Goal: Task Accomplishment & Management: Complete application form

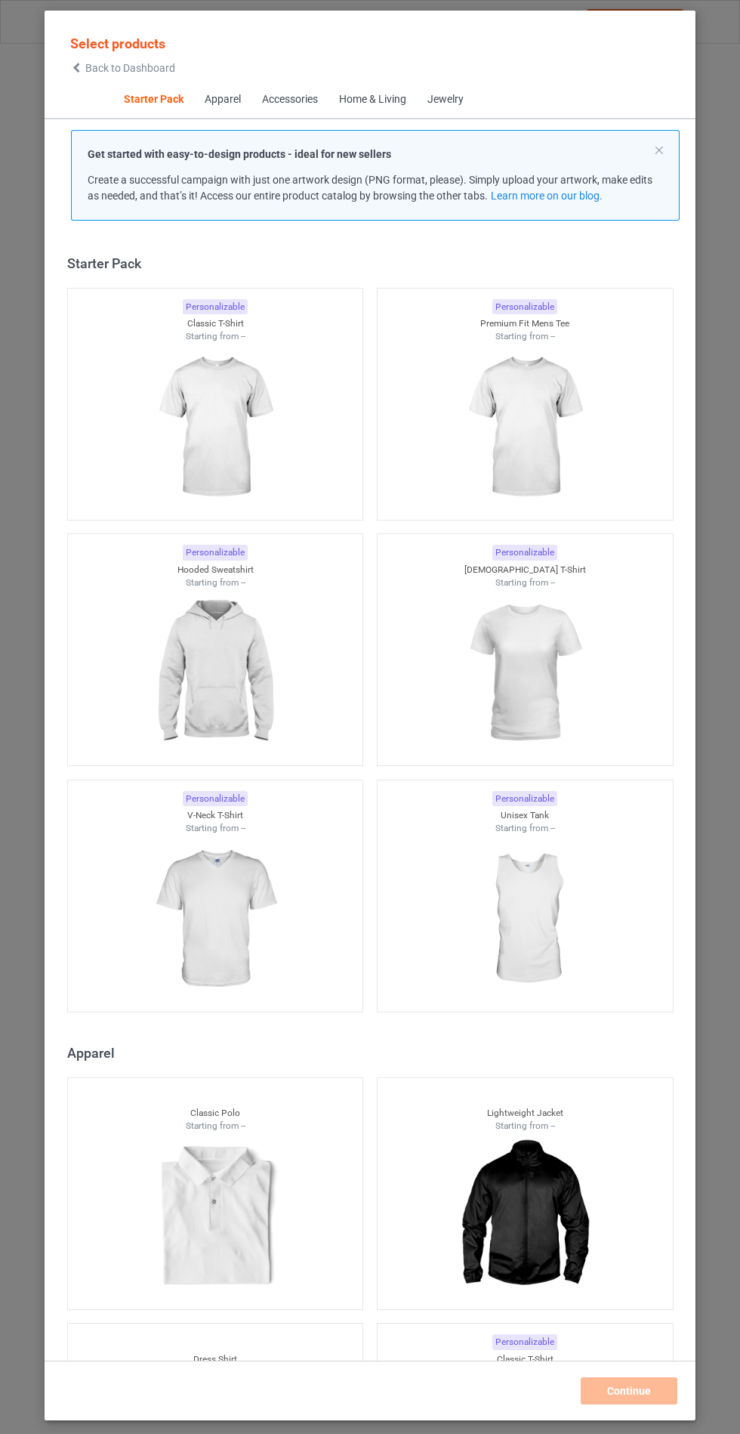
scroll to position [18, 0]
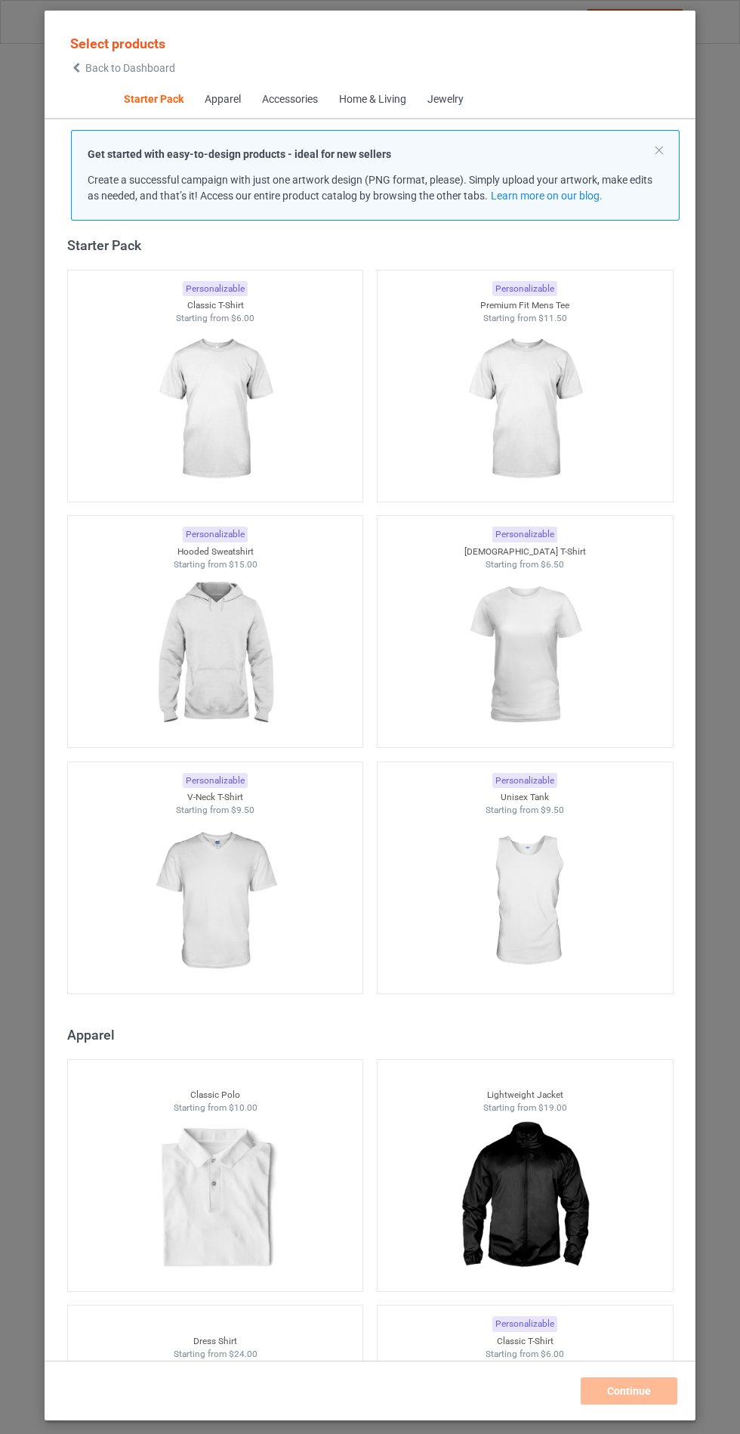
click at [202, 633] on img at bounding box center [214, 654] width 135 height 169
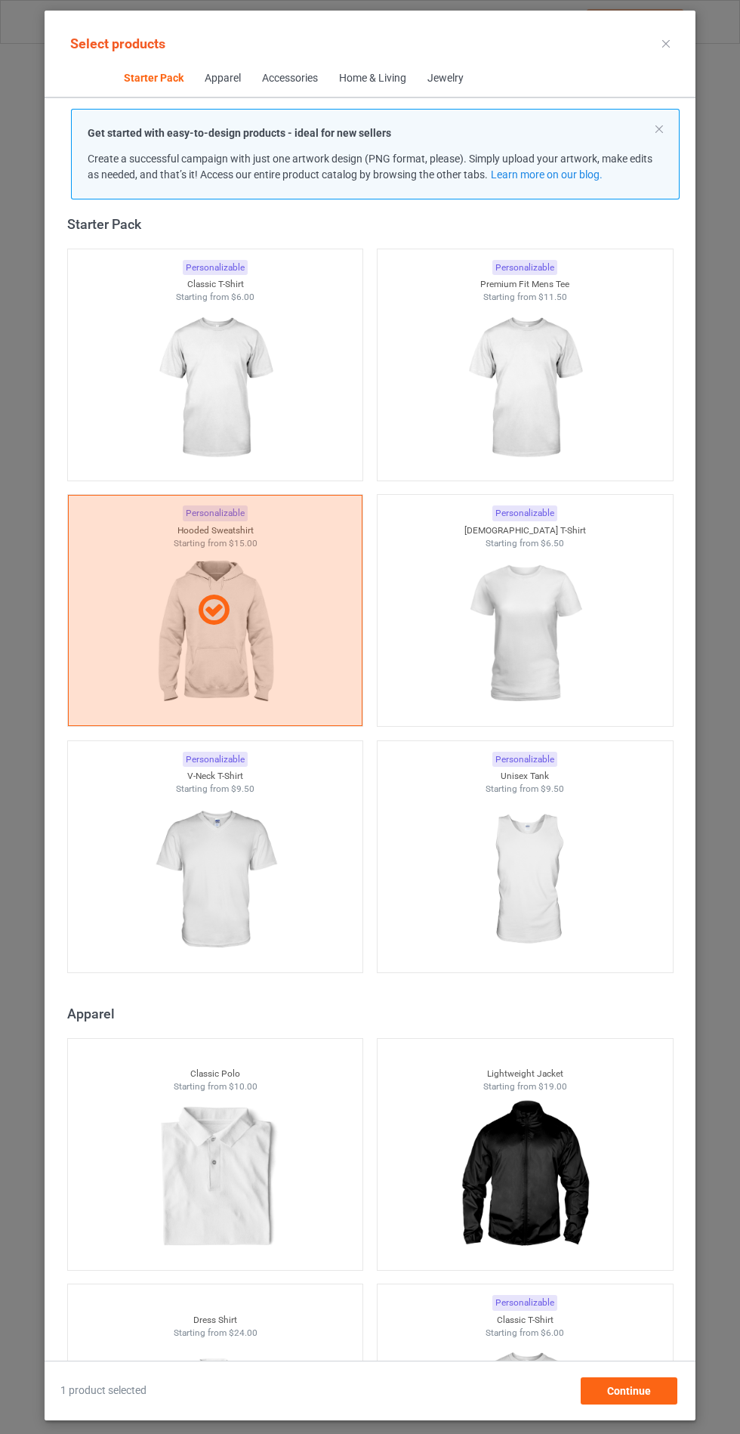
scroll to position [88, 0]
click at [651, 1404] on div "Continue" at bounding box center [629, 1390] width 97 height 27
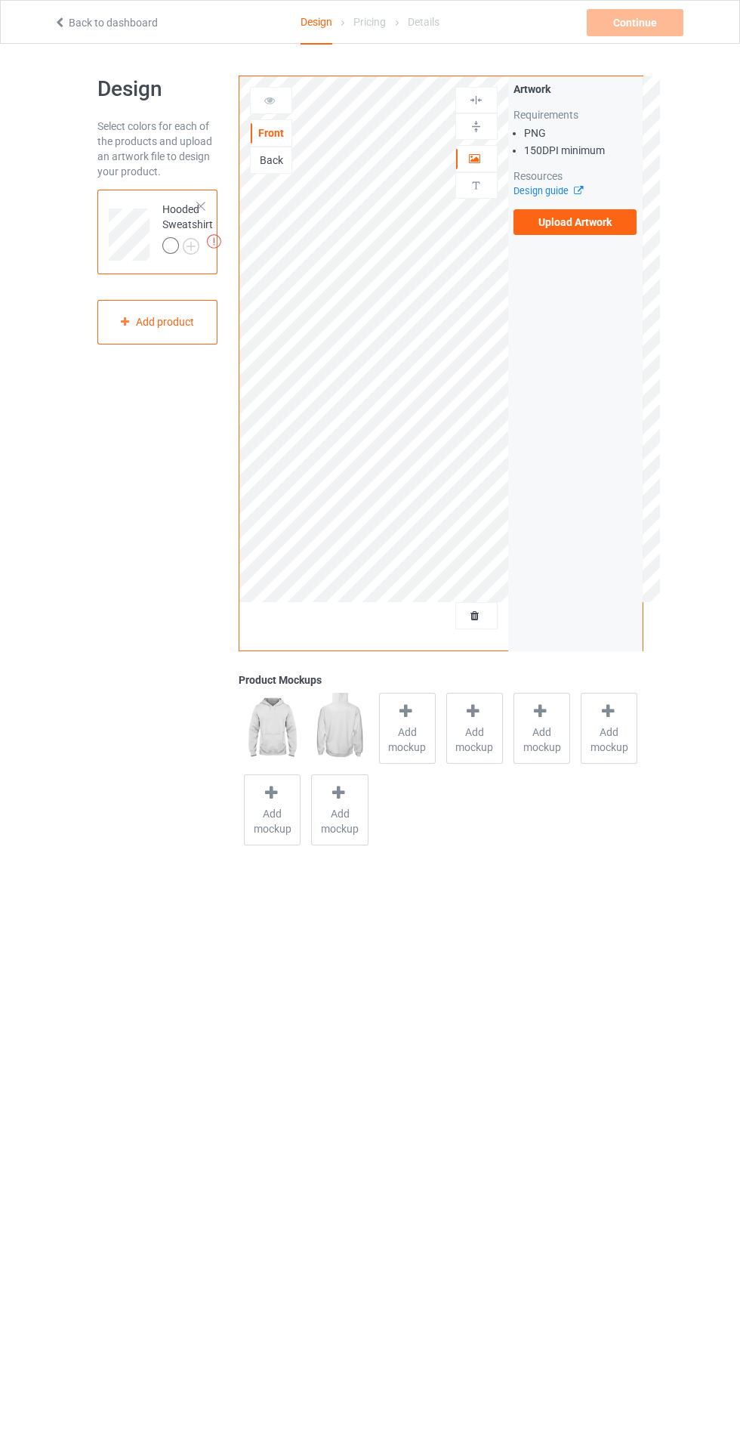
click at [610, 233] on label "Upload Artwork" at bounding box center [576, 222] width 124 height 26
click at [0, 0] on input "Upload Artwork" at bounding box center [0, 0] width 0 height 0
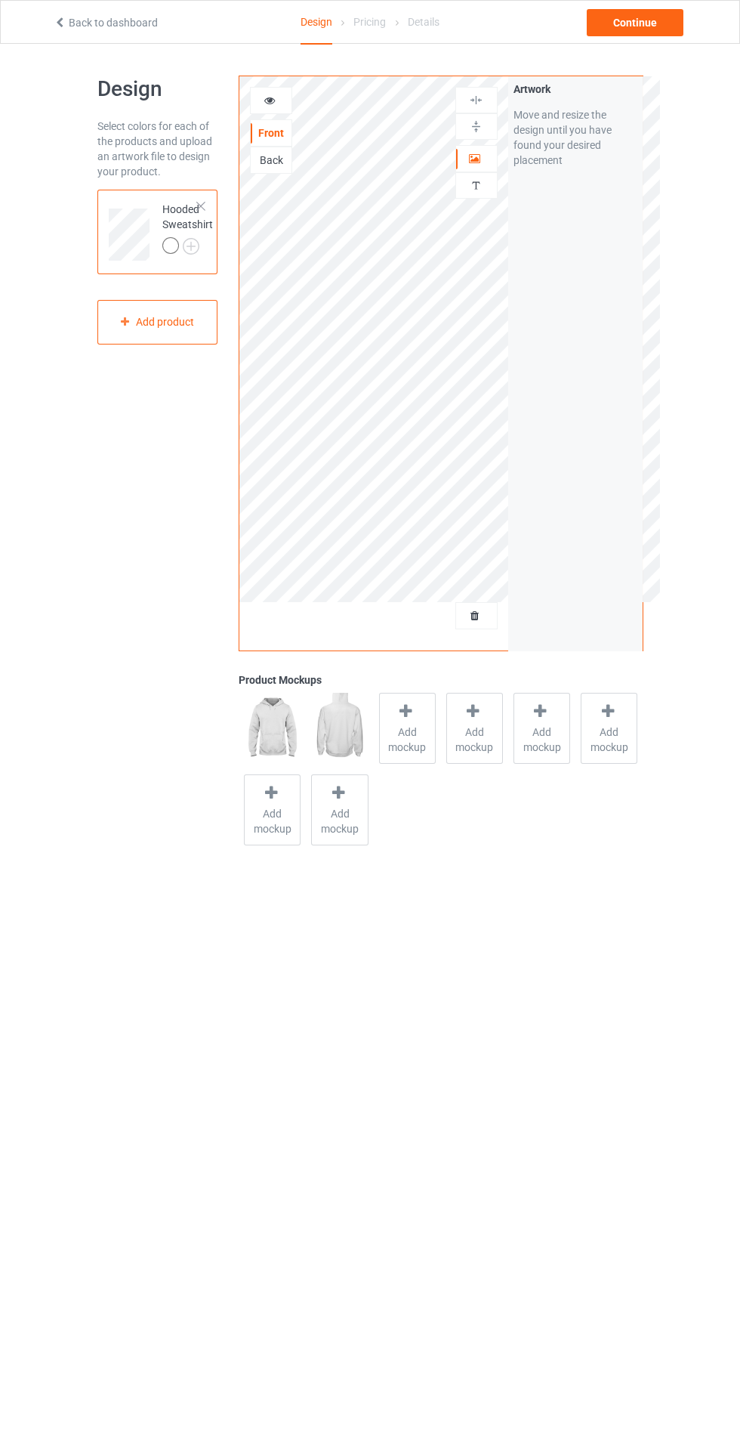
click at [413, 730] on span "Add mockup" at bounding box center [407, 739] width 55 height 30
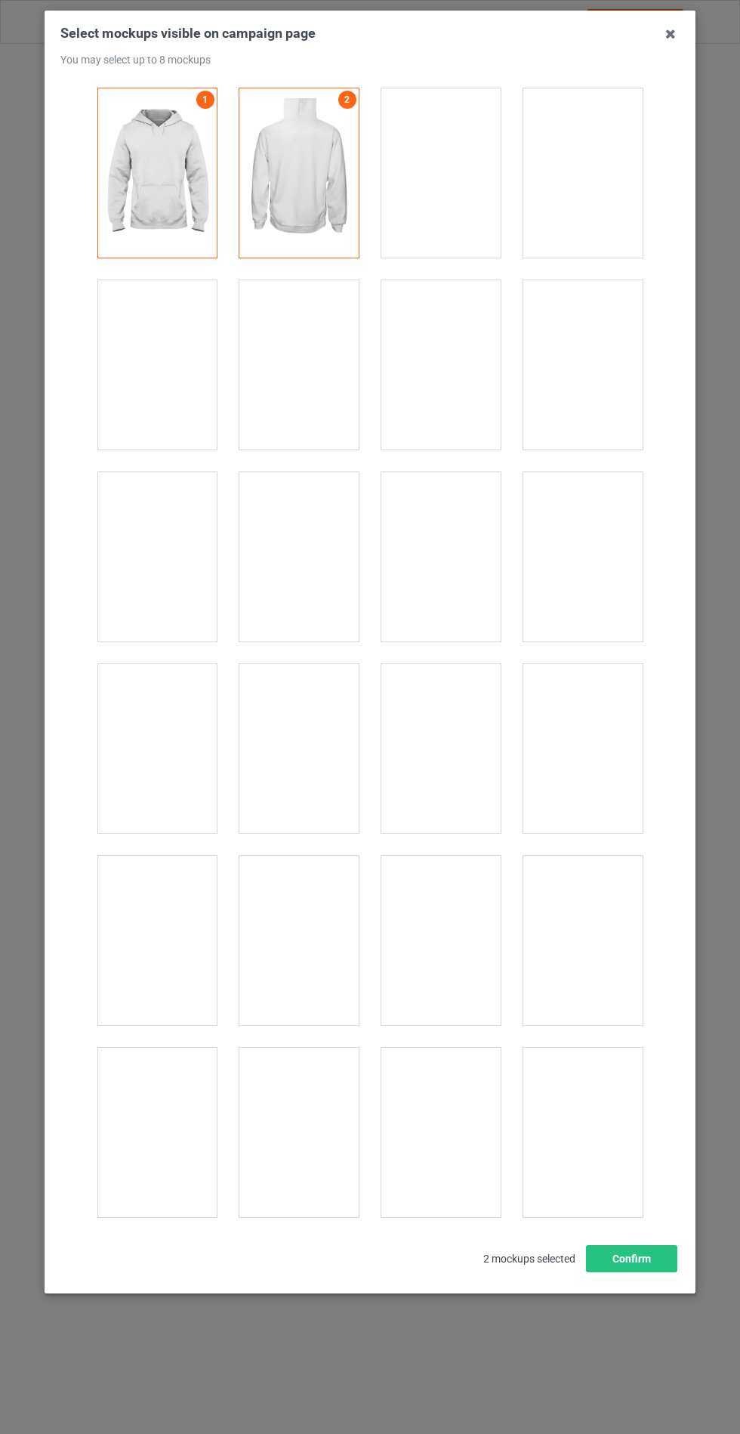
scroll to position [12192, 0]
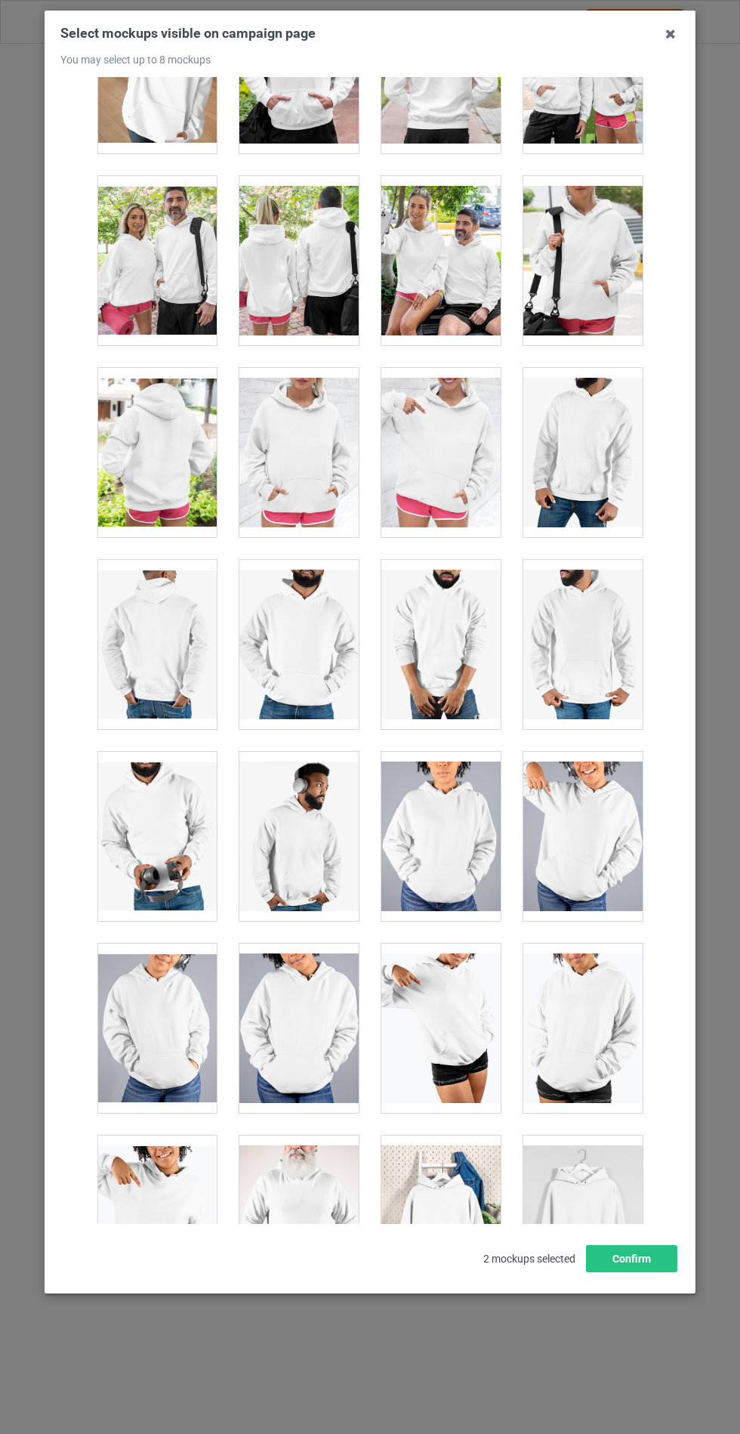
click at [329, 419] on div at bounding box center [298, 452] width 119 height 169
click at [633, 1272] on button "Confirm" at bounding box center [631, 1258] width 91 height 27
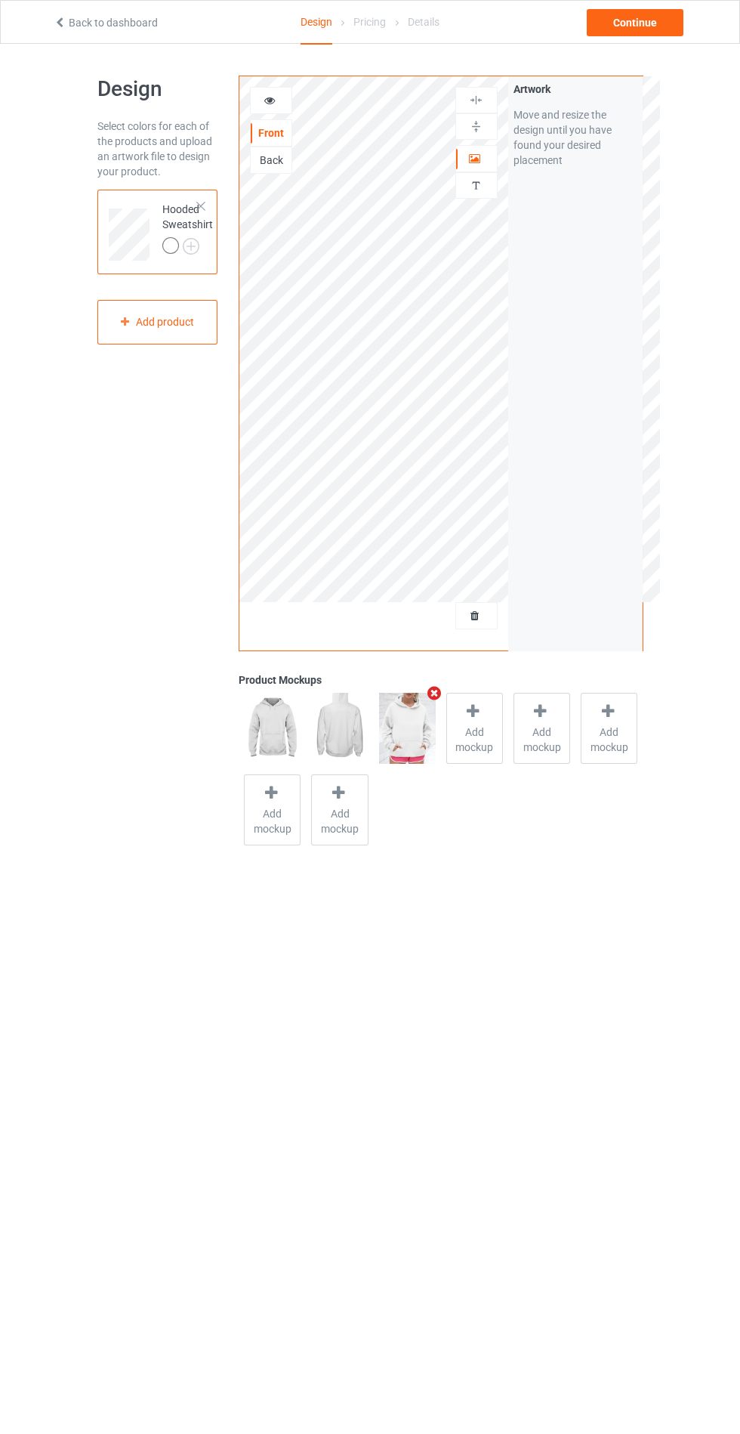
click at [0, 0] on img at bounding box center [0, 0] width 0 height 0
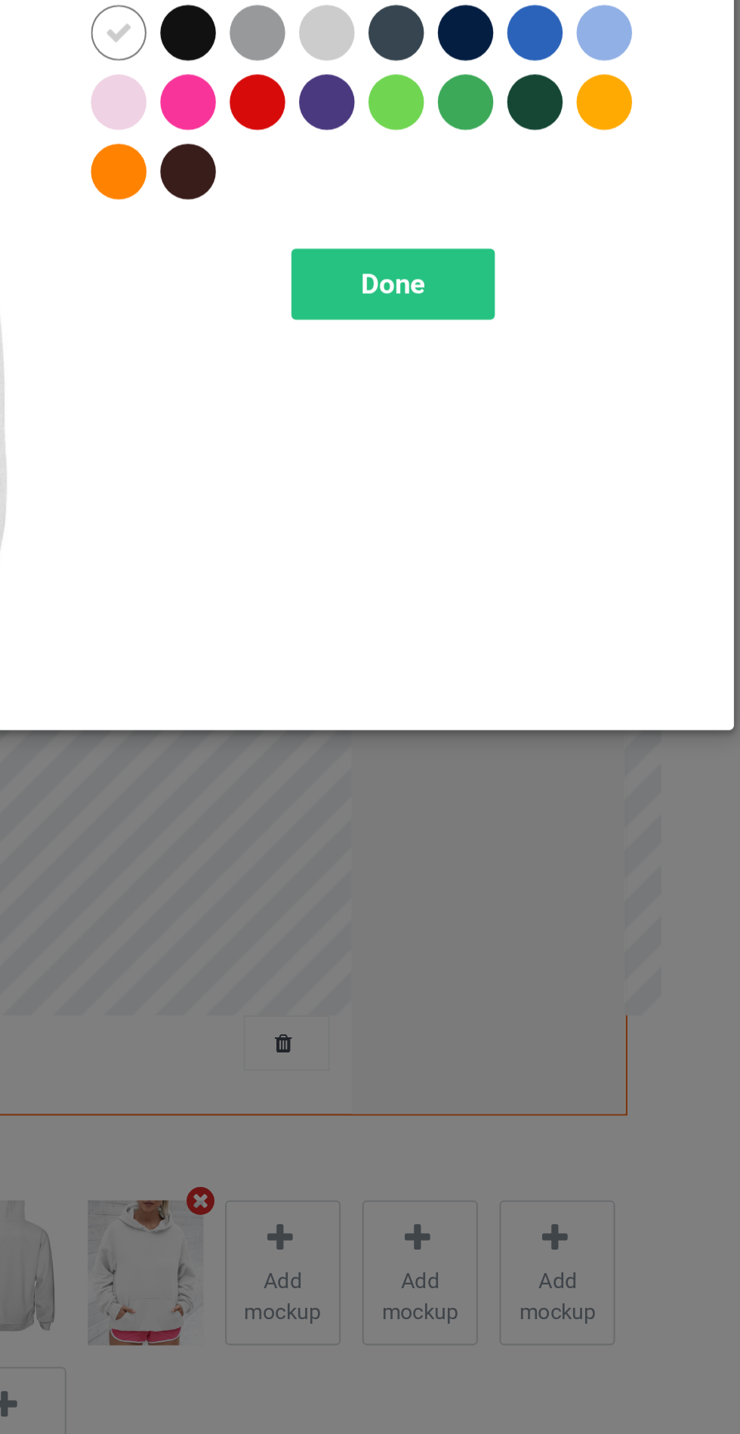
click at [498, 115] on div at bounding box center [496, 120] width 27 height 27
click at [400, 153] on div at bounding box center [394, 154] width 27 height 27
click at [621, 125] on div at bounding box center [632, 120] width 27 height 27
click at [541, 245] on span "Done" at bounding box center [529, 244] width 32 height 16
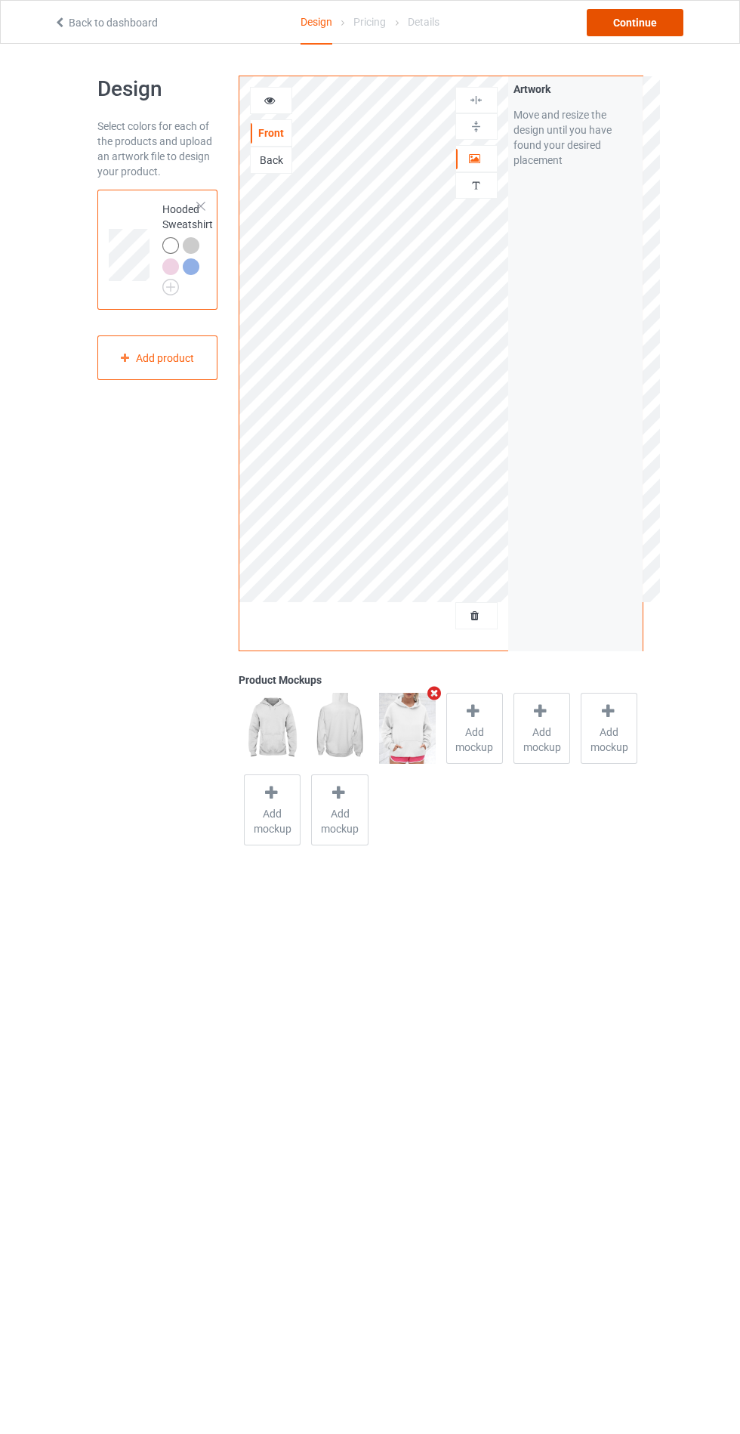
click at [638, 23] on div "Continue" at bounding box center [635, 22] width 97 height 27
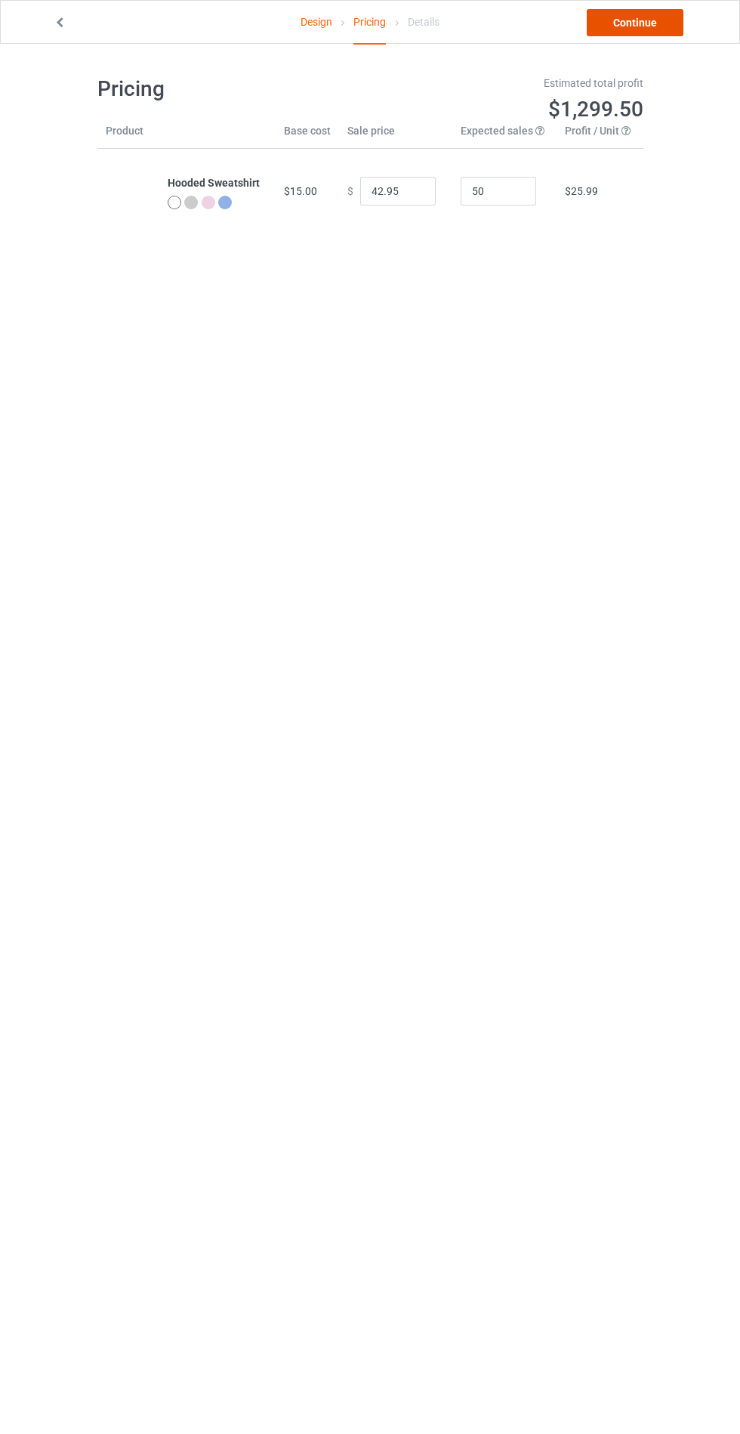
click at [638, 22] on link "Continue" at bounding box center [635, 22] width 97 height 27
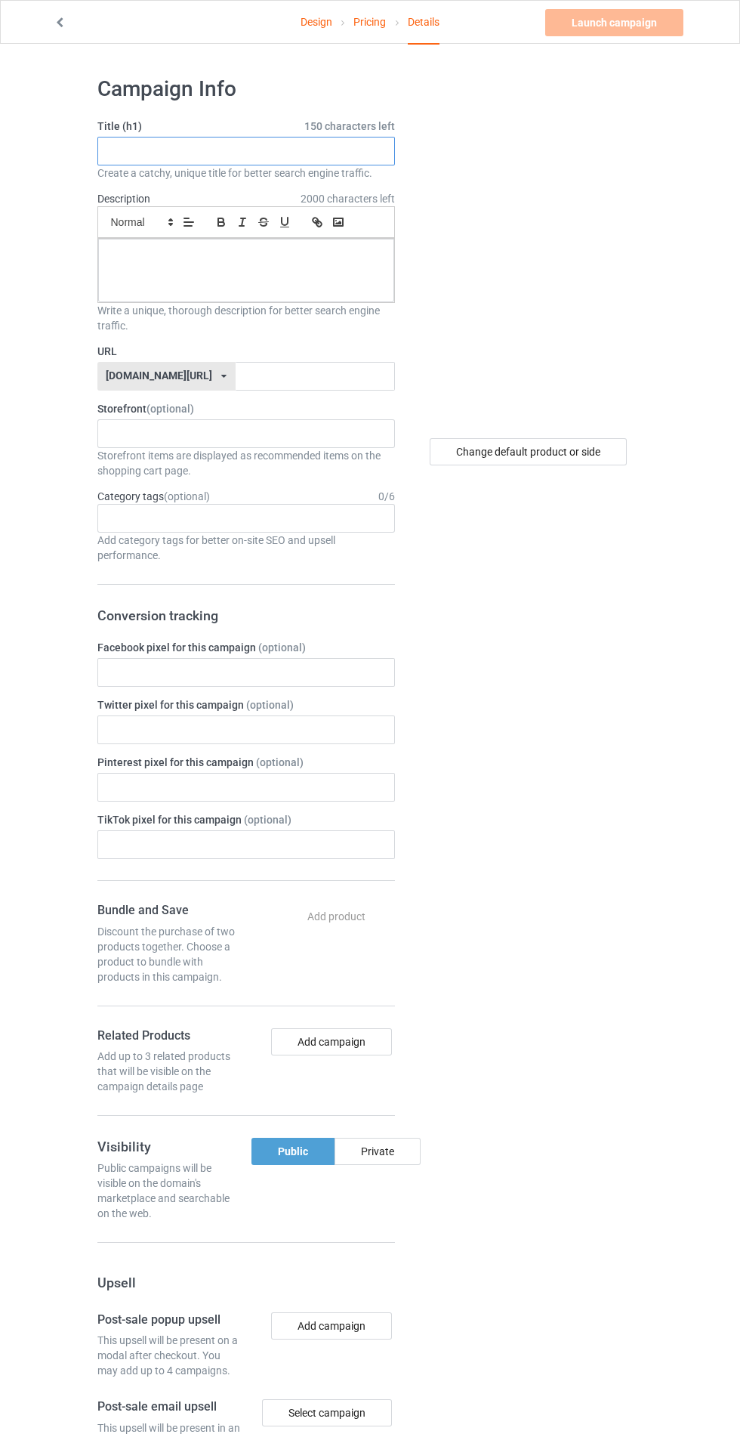
click at [317, 151] on input "text" at bounding box center [246, 151] width 298 height 29
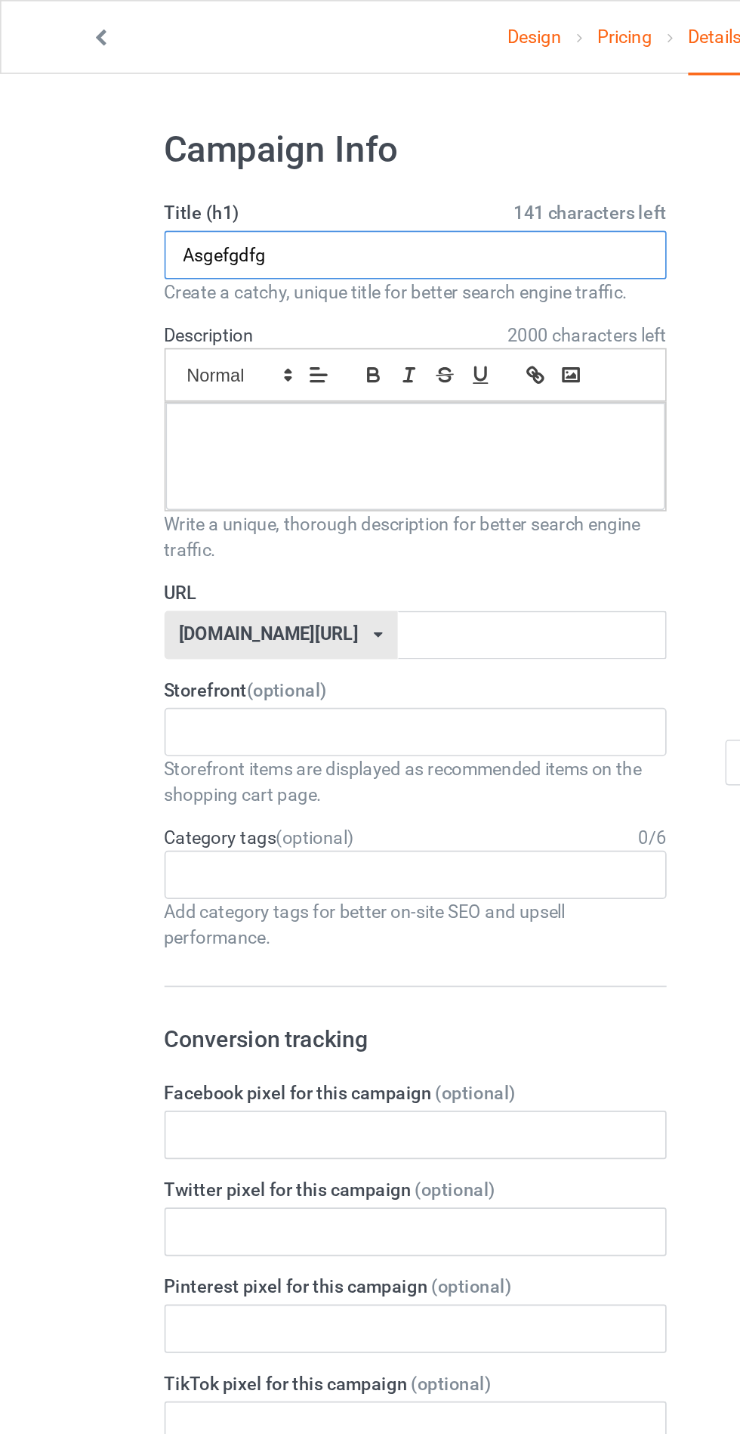
type input "Asgefgdfg"
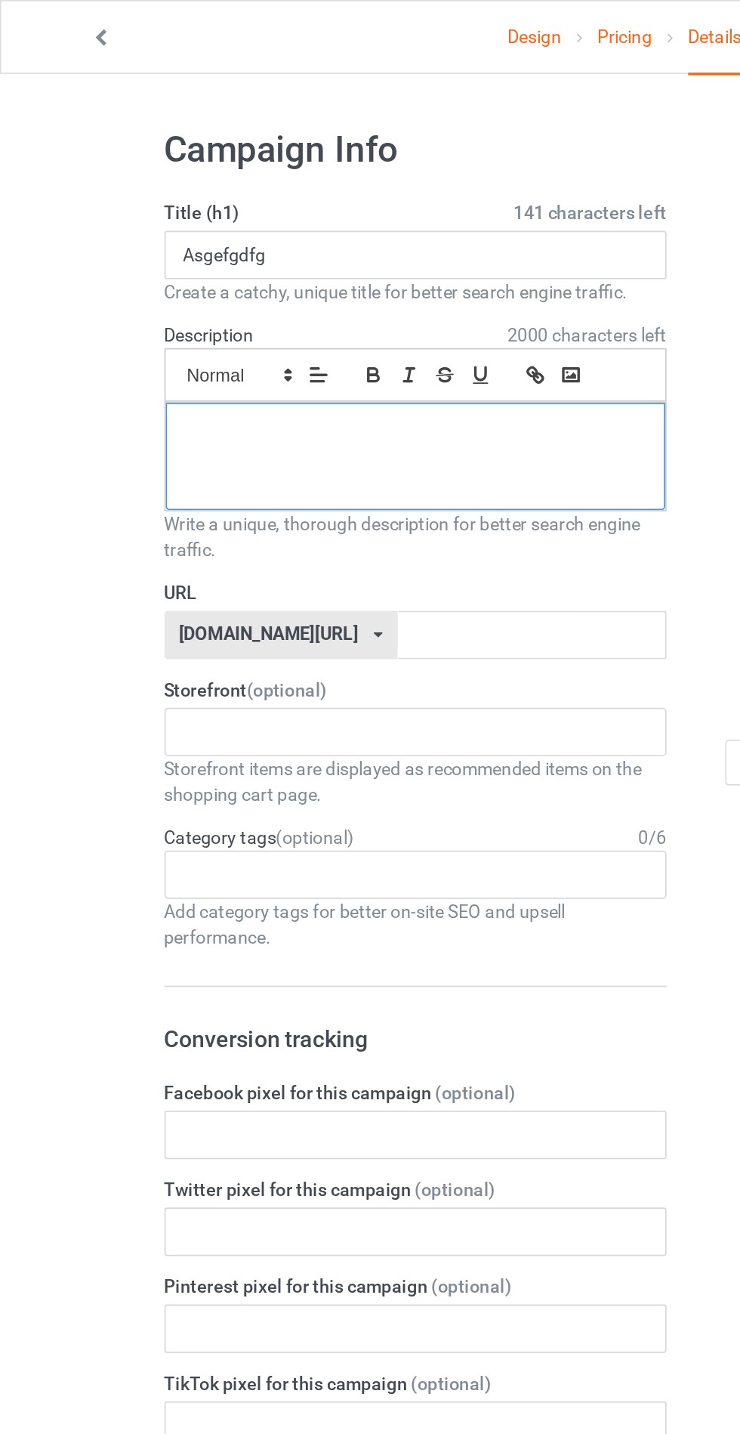
click at [228, 274] on div at bounding box center [246, 270] width 296 height 63
click at [264, 376] on input "text" at bounding box center [315, 376] width 159 height 29
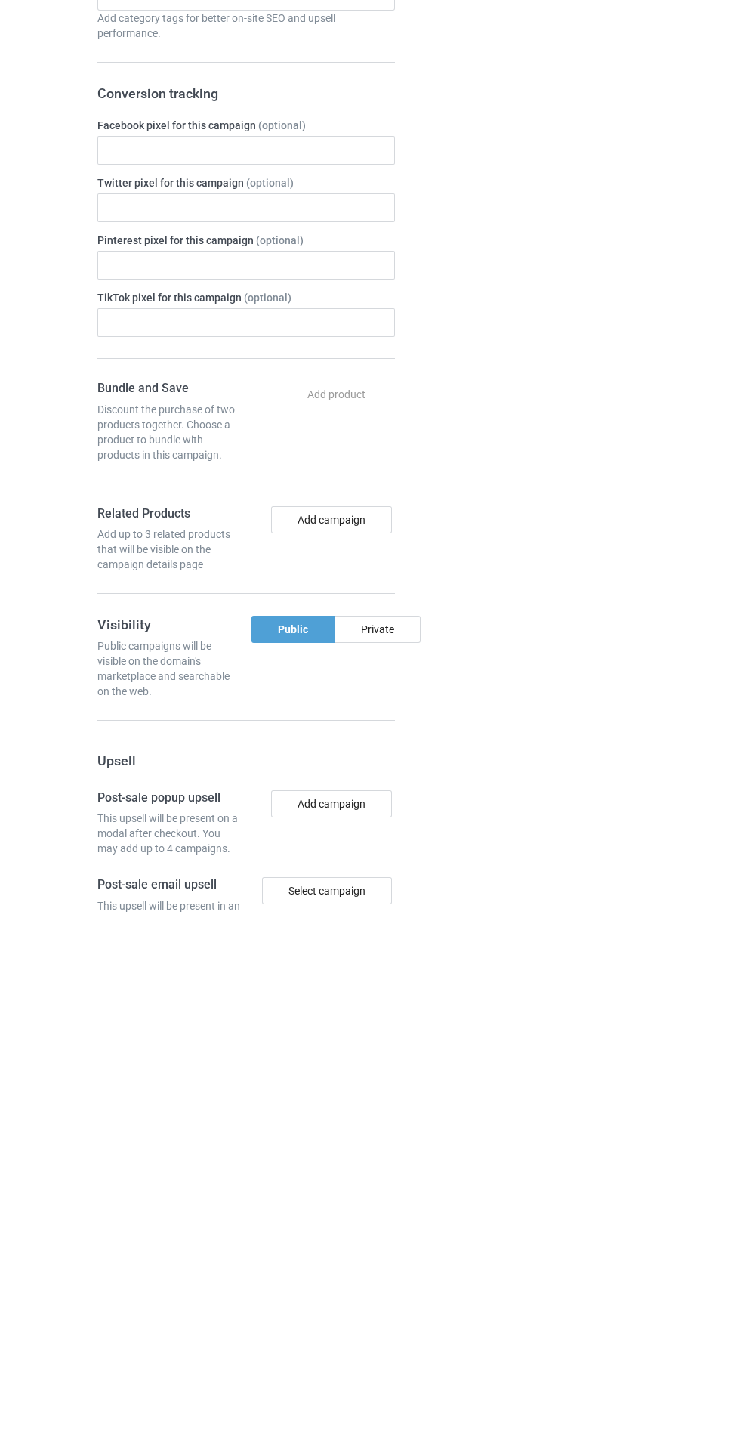
type input "Asfrgkhrgf"
click at [388, 1145] on div "Private" at bounding box center [378, 1151] width 86 height 27
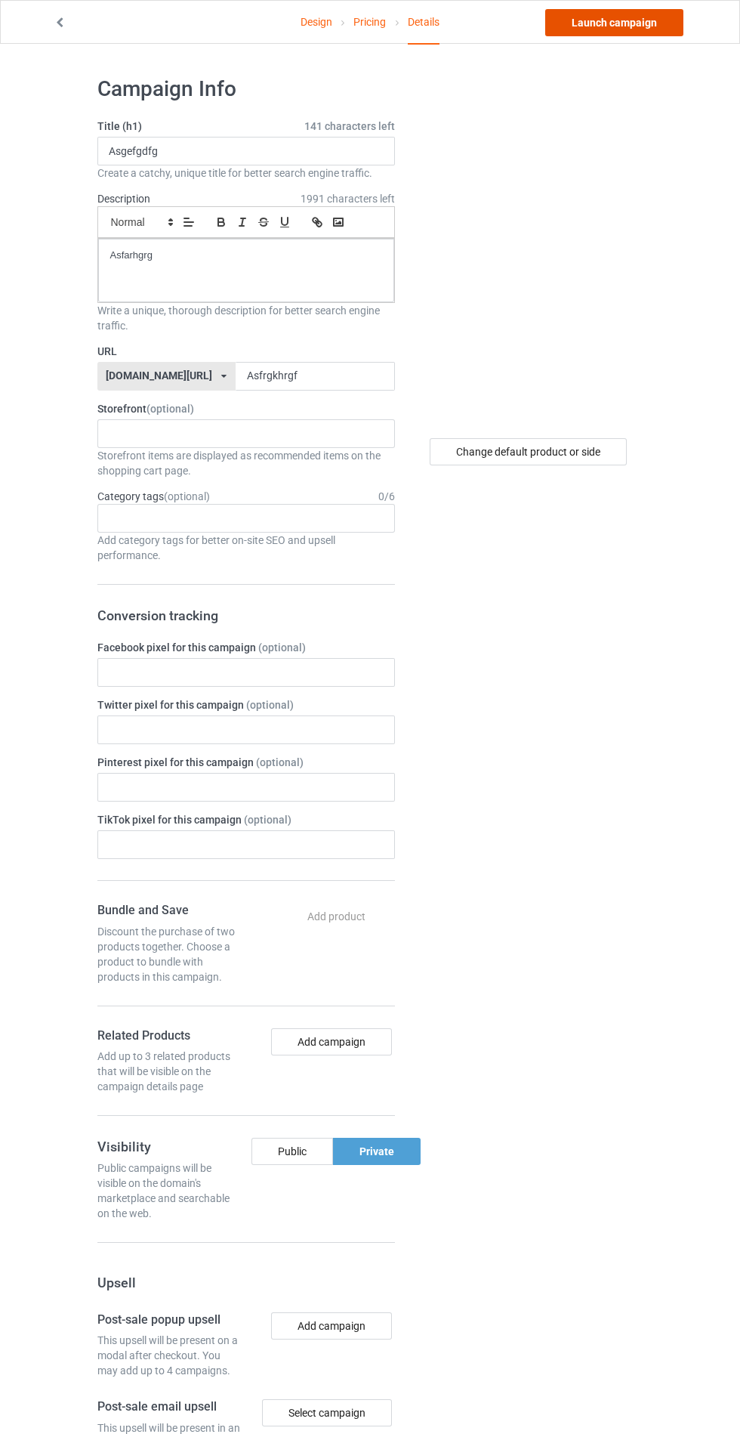
click at [608, 25] on link "Launch campaign" at bounding box center [614, 22] width 138 height 27
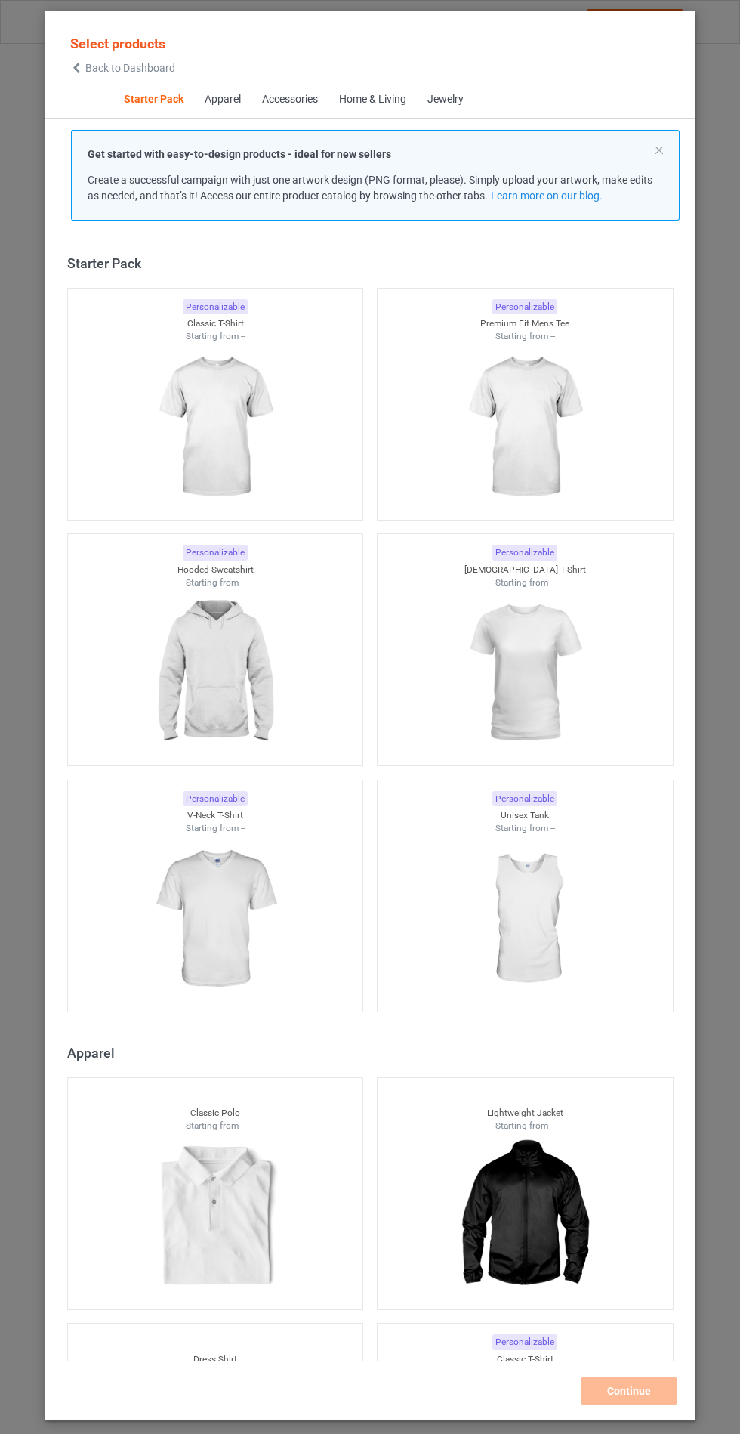
scroll to position [18, 0]
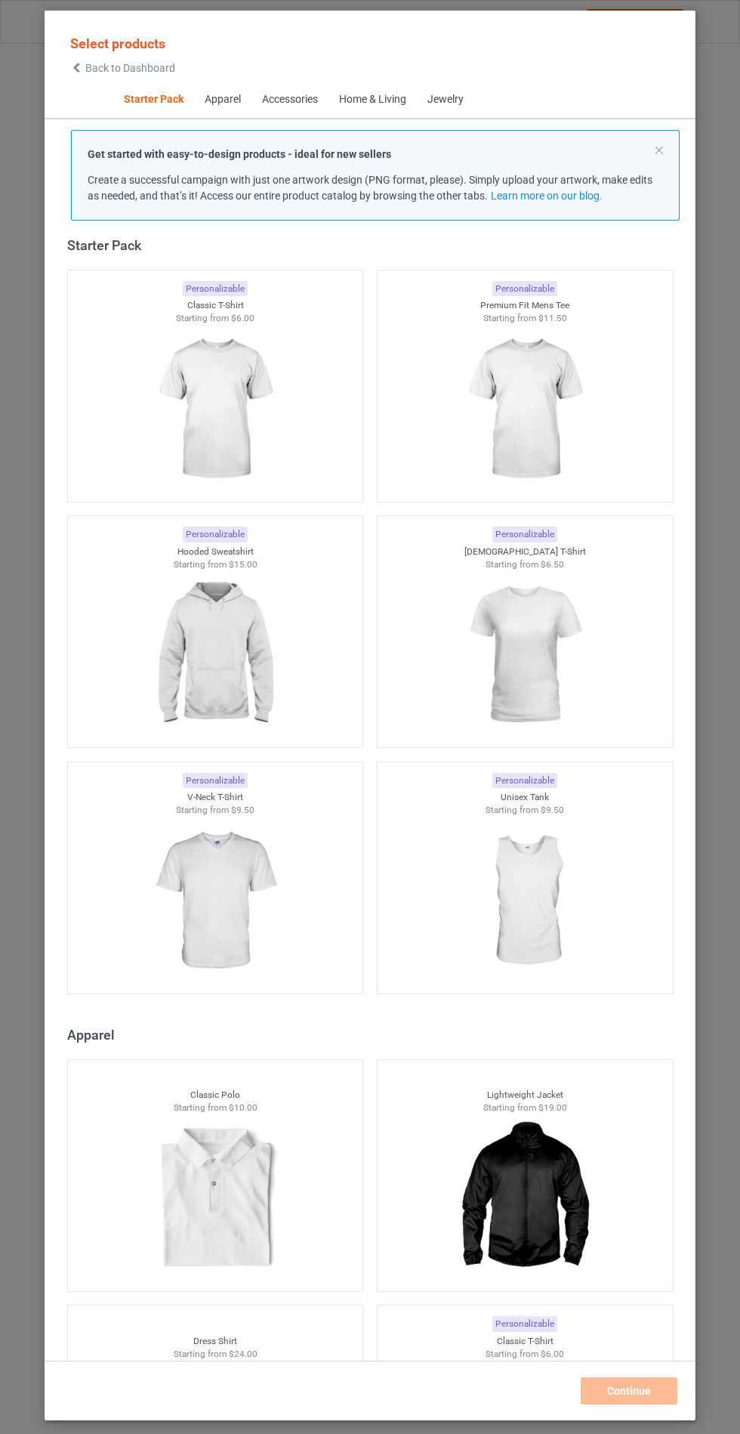
click at [210, 612] on img at bounding box center [214, 654] width 135 height 169
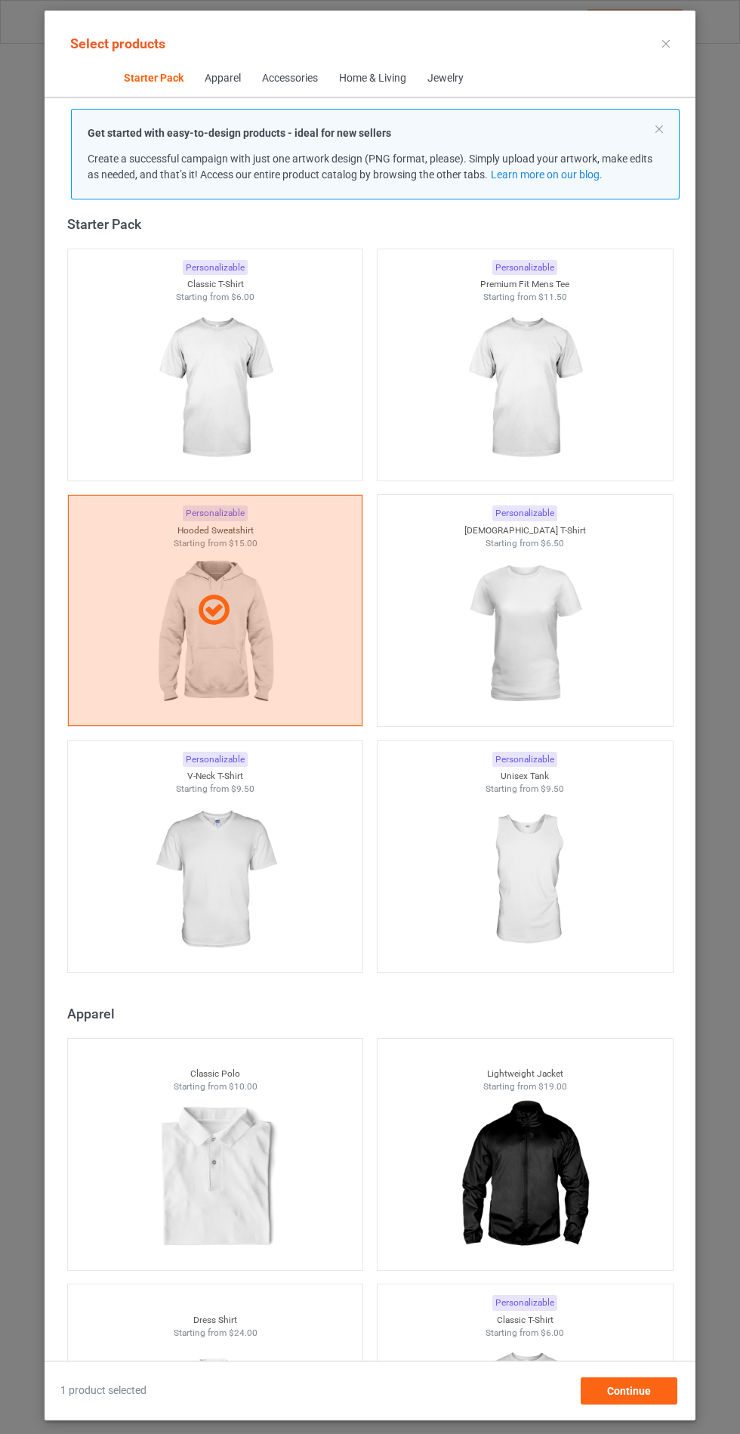
scroll to position [88, 0]
click at [662, 1393] on div "Continue" at bounding box center [629, 1390] width 97 height 27
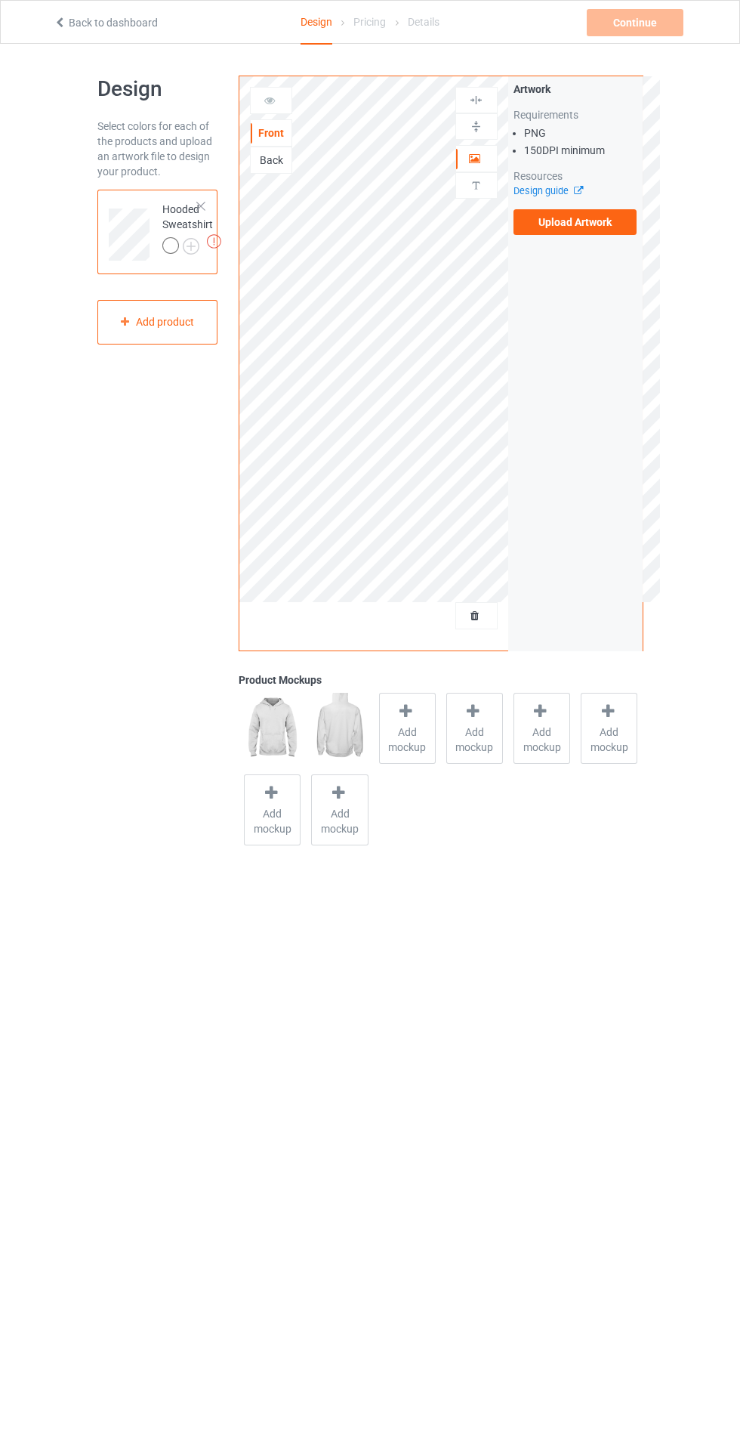
click at [576, 222] on label "Upload Artwork" at bounding box center [576, 222] width 124 height 26
click at [0, 0] on input "Upload Artwork" at bounding box center [0, 0] width 0 height 0
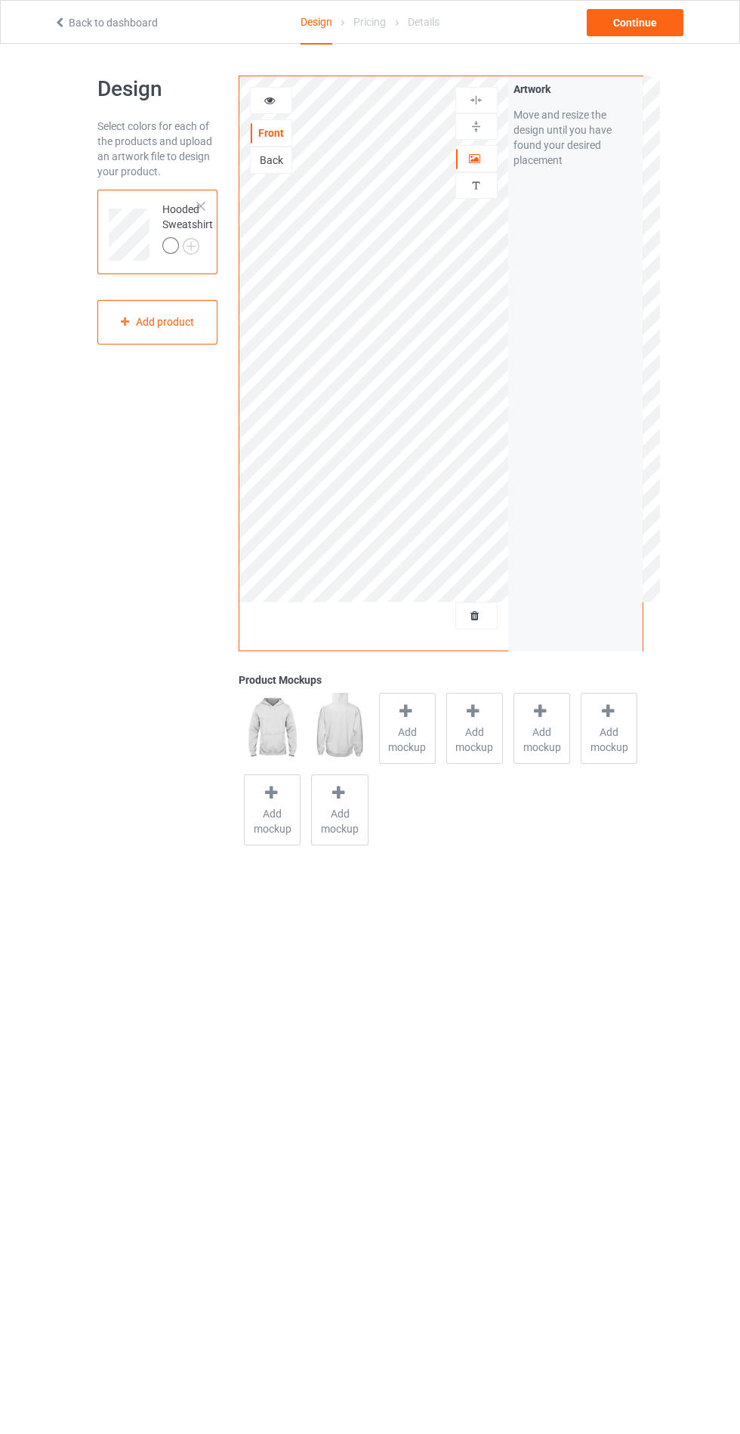
click at [415, 740] on span "Add mockup" at bounding box center [407, 739] width 55 height 30
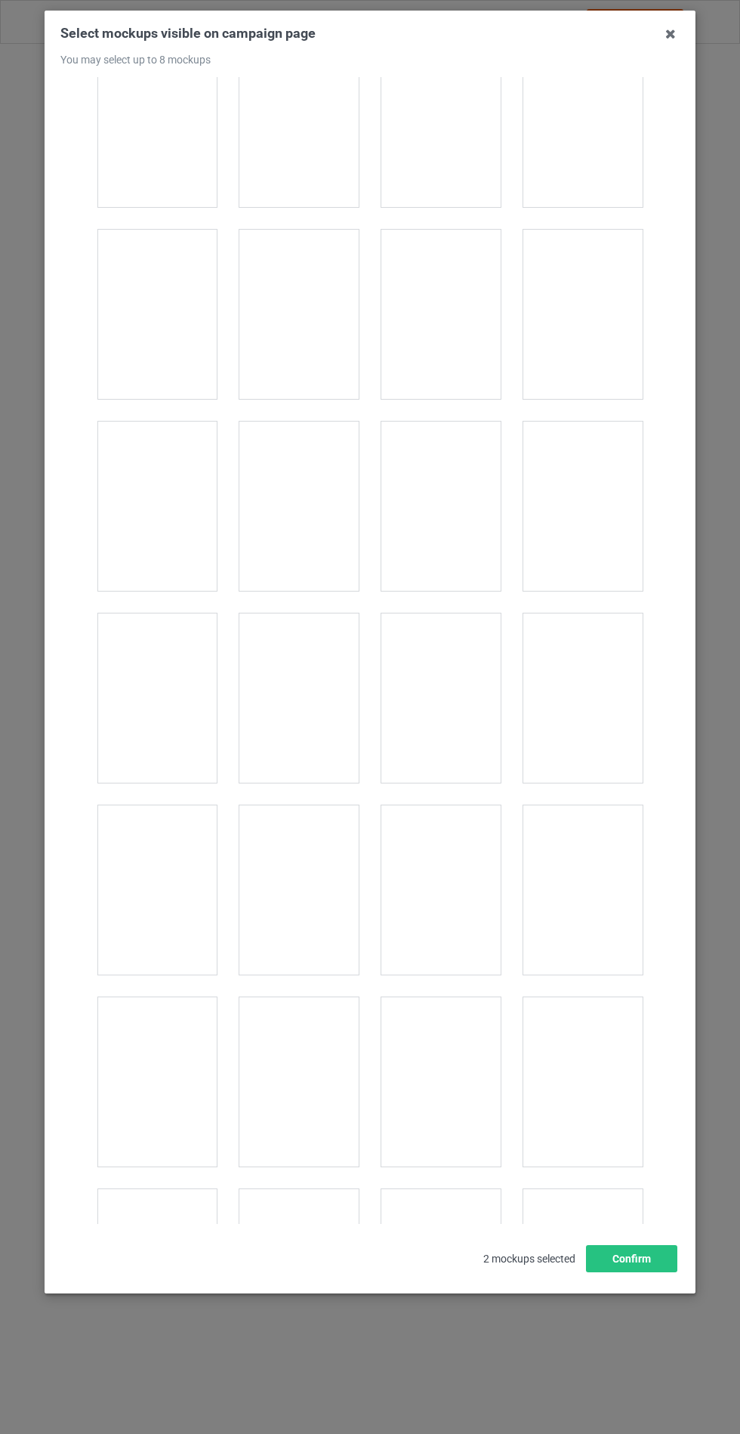
scroll to position [11756, 0]
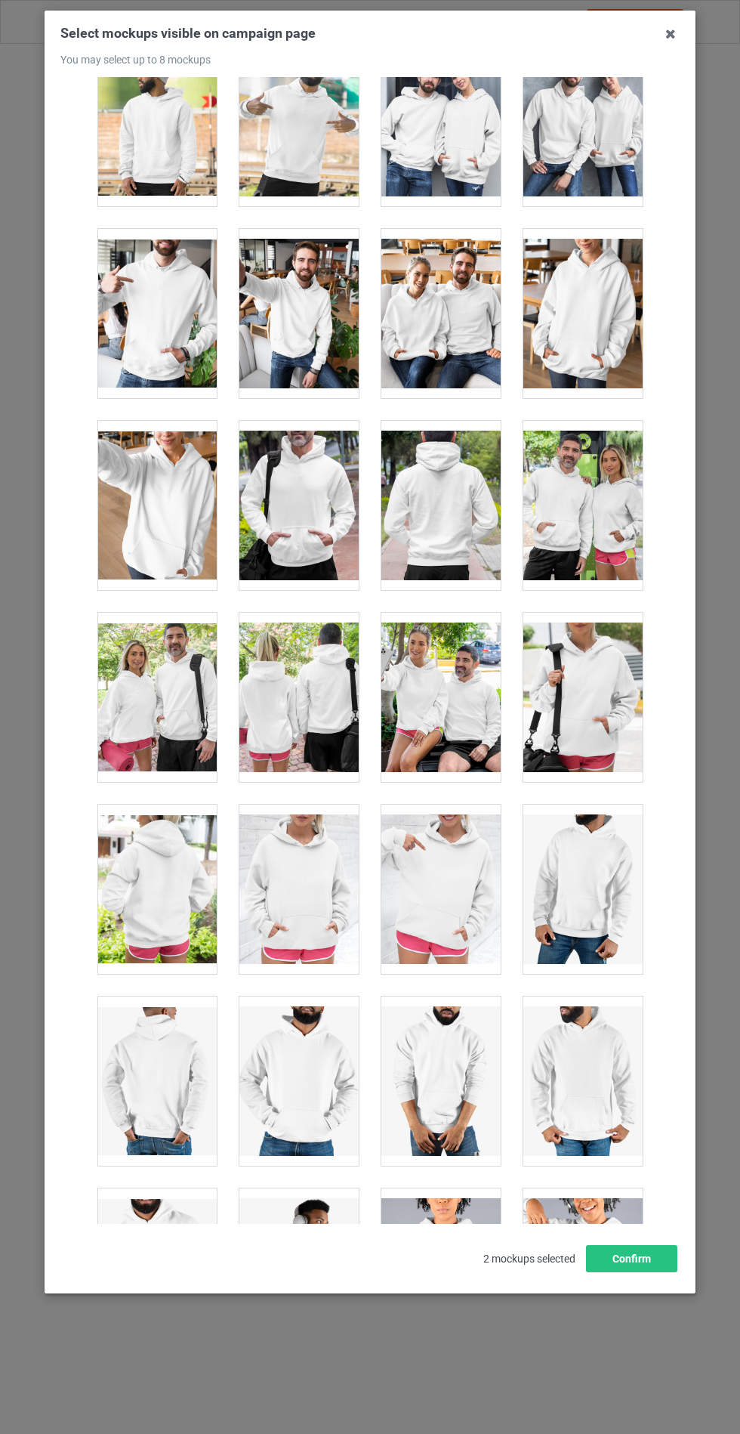
click at [306, 883] on div at bounding box center [298, 888] width 119 height 169
click at [635, 1272] on button "Confirm" at bounding box center [631, 1258] width 91 height 27
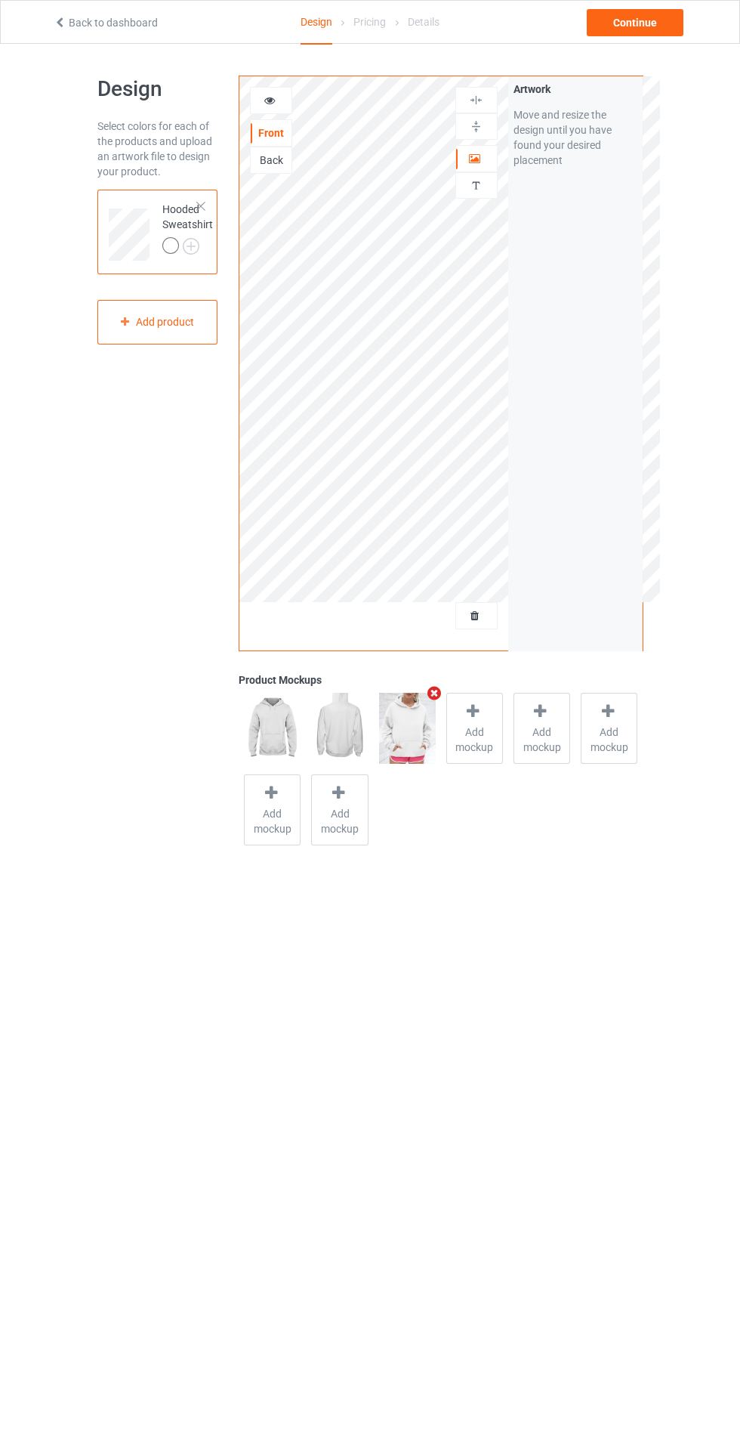
click at [0, 0] on img at bounding box center [0, 0] width 0 height 0
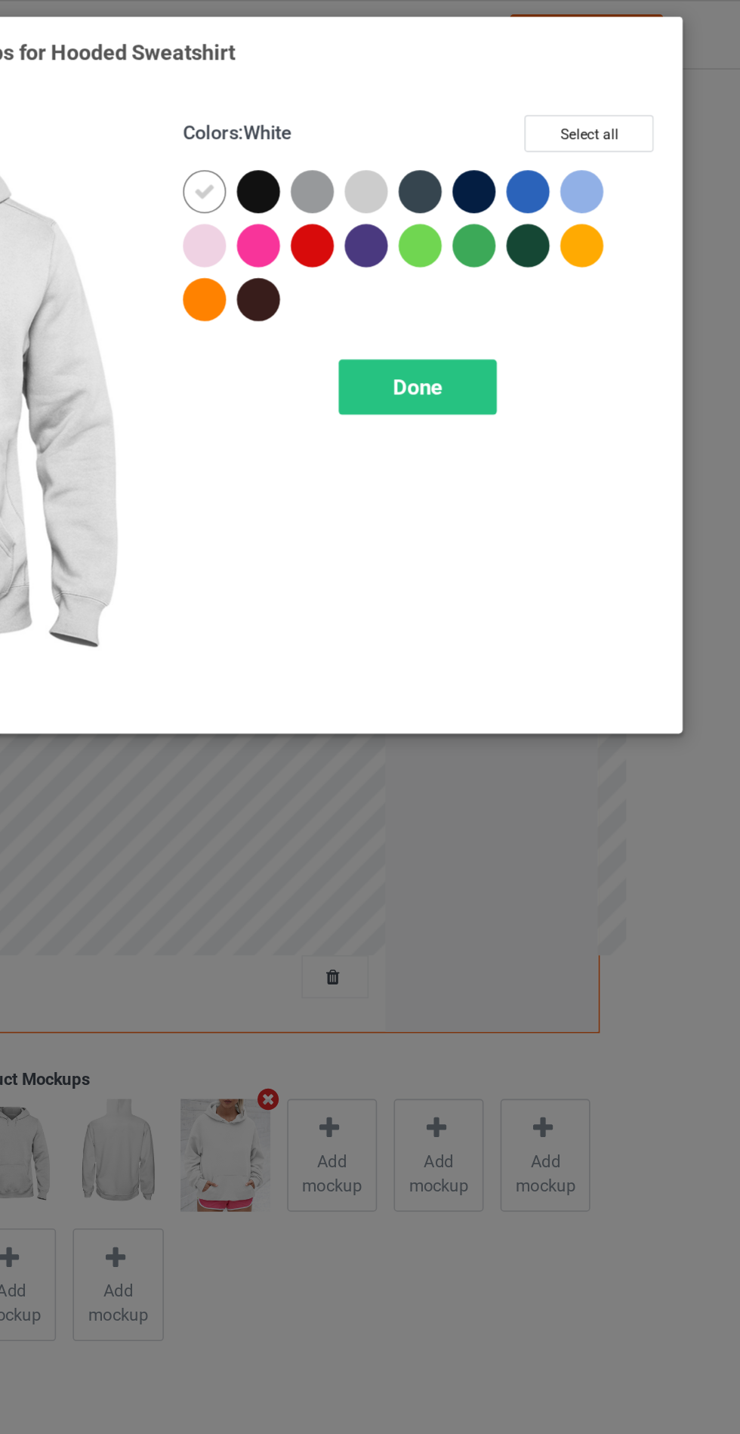
click at [434, 111] on div at bounding box center [428, 120] width 27 height 27
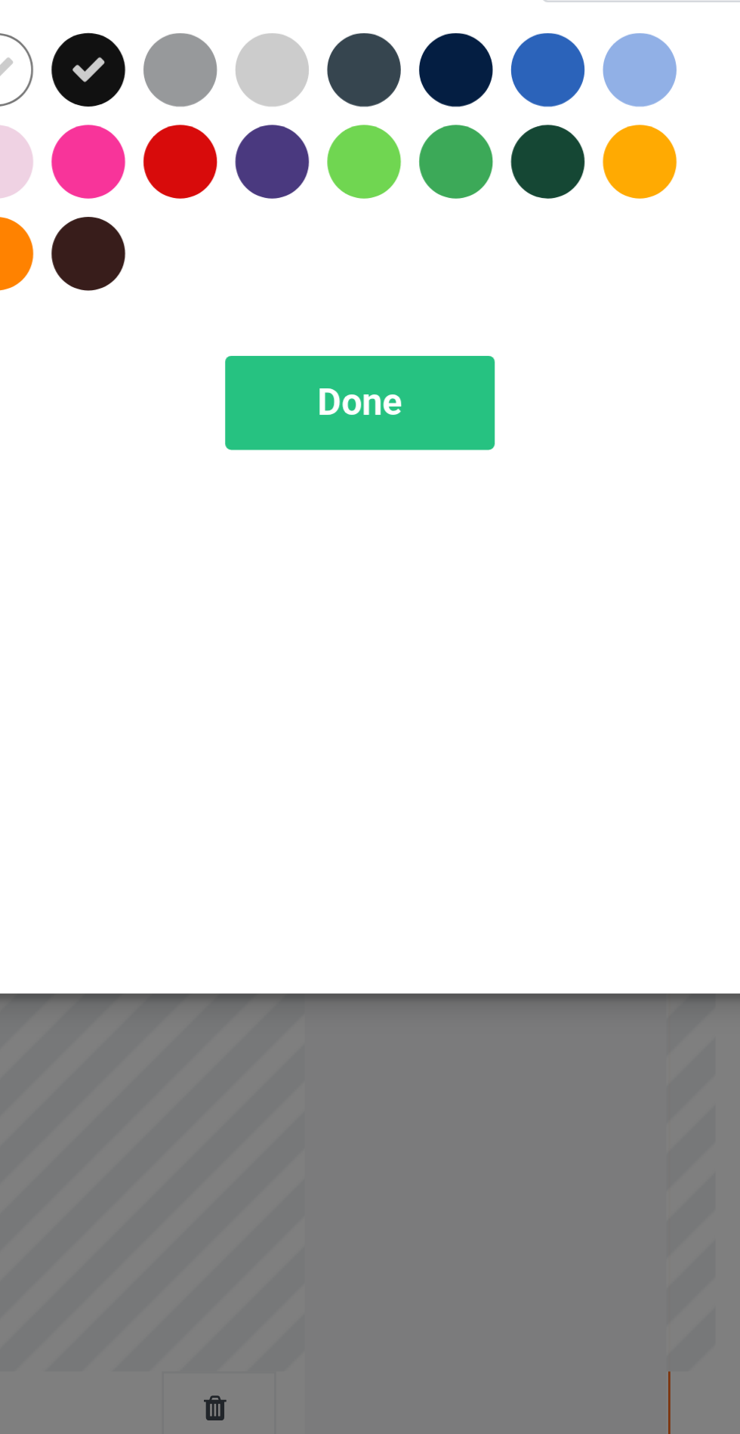
click at [664, 553] on div "Select colors and product mockups for Hooded Sweatshirt Colors : Black Select a…" at bounding box center [370, 717] width 740 height 1434
click at [530, 124] on div at bounding box center [530, 120] width 27 height 27
click at [433, 190] on div at bounding box center [428, 188] width 27 height 27
click at [568, 117] on div at bounding box center [564, 120] width 27 height 27
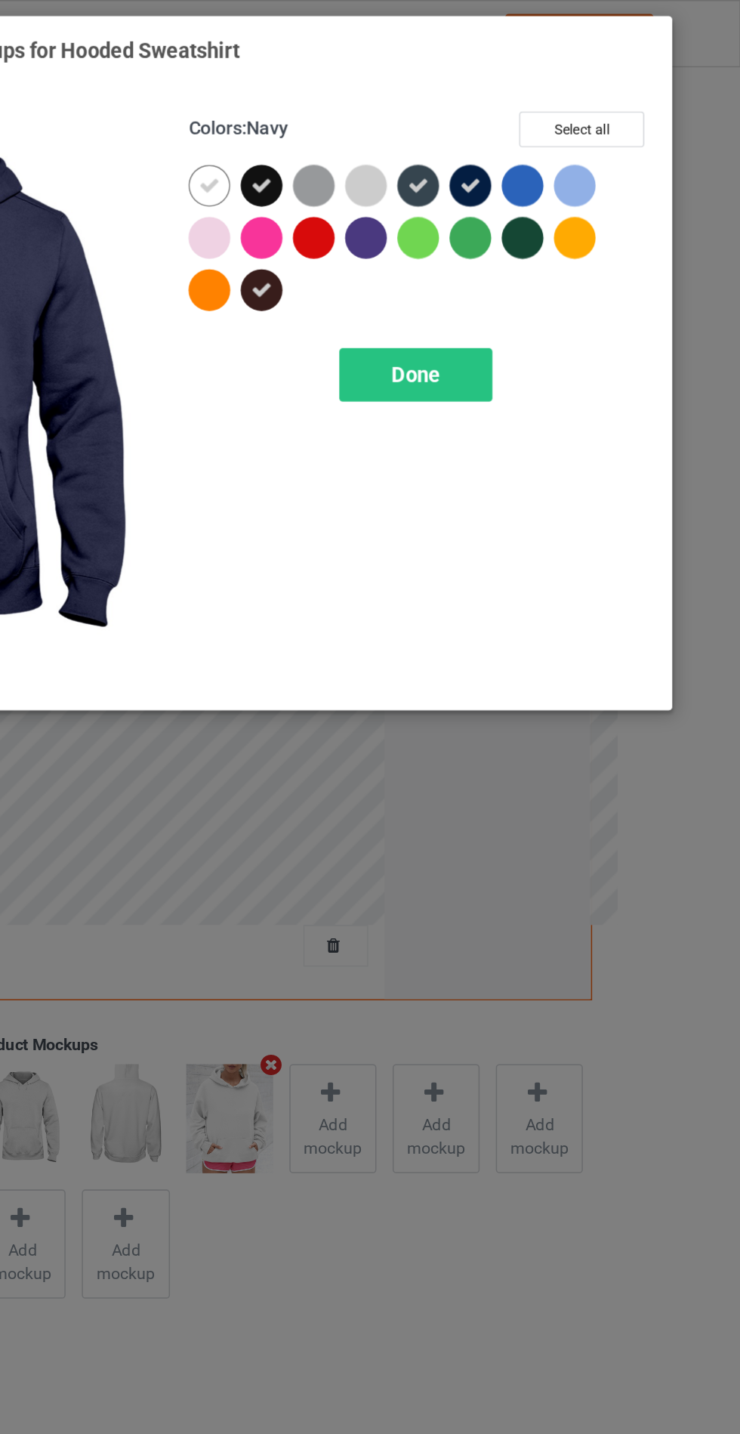
click at [546, 227] on div "Done" at bounding box center [529, 244] width 100 height 35
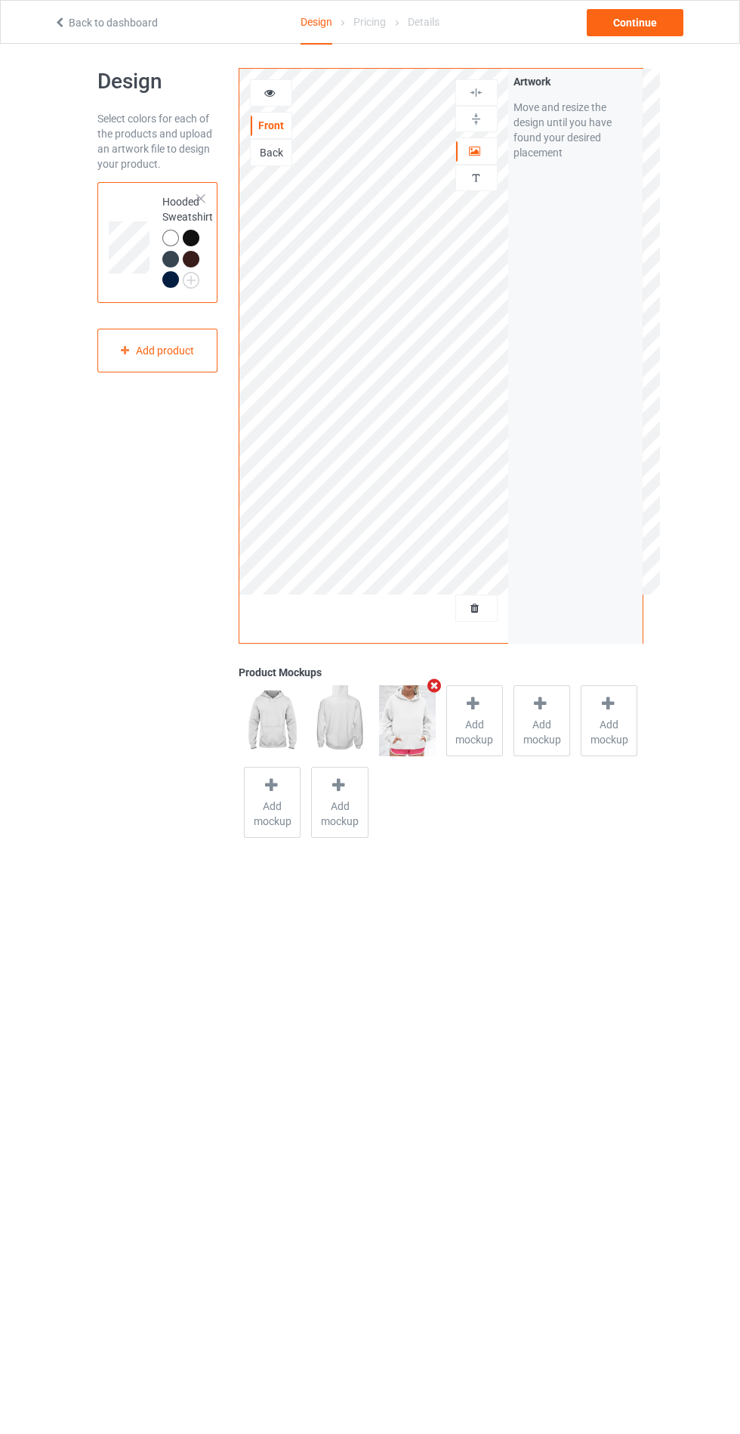
scroll to position [17, 0]
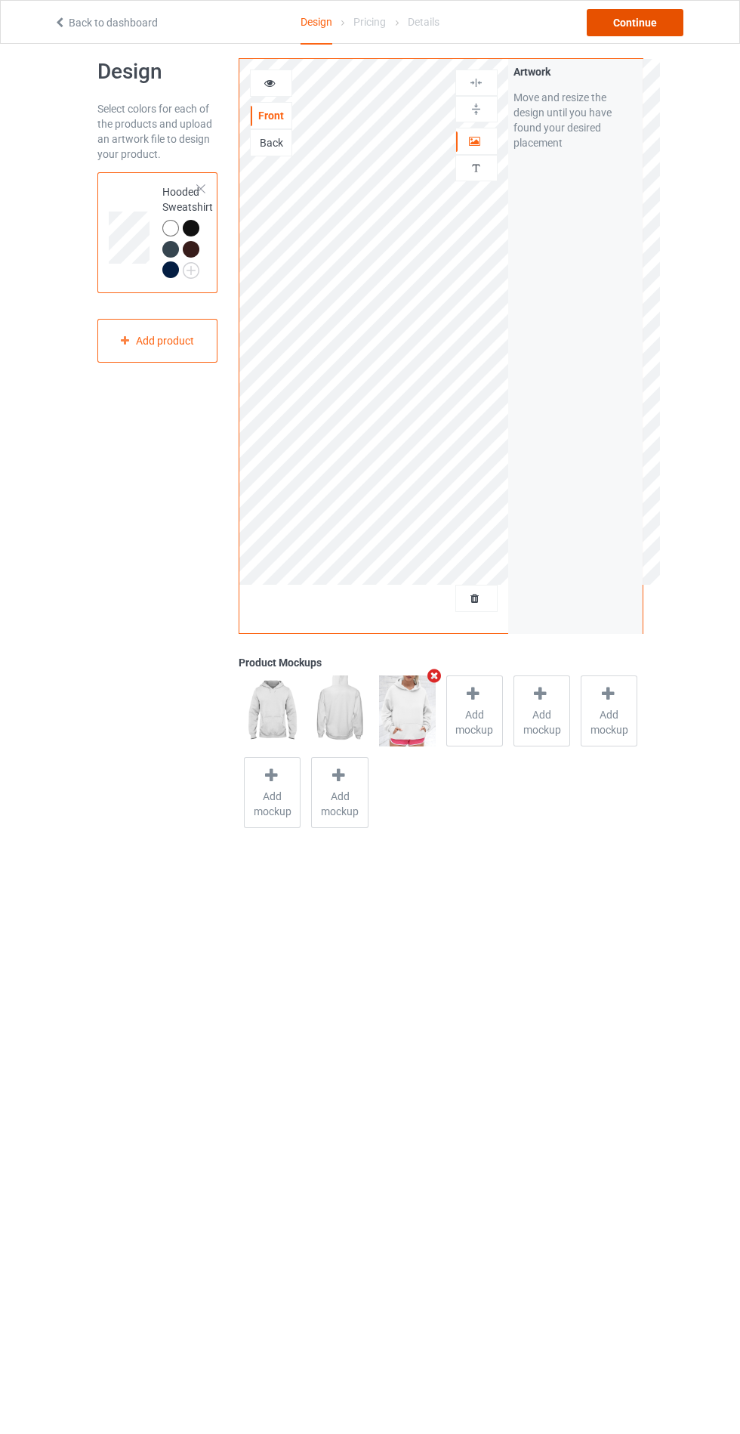
click at [640, 23] on div "Continue" at bounding box center [635, 22] width 97 height 27
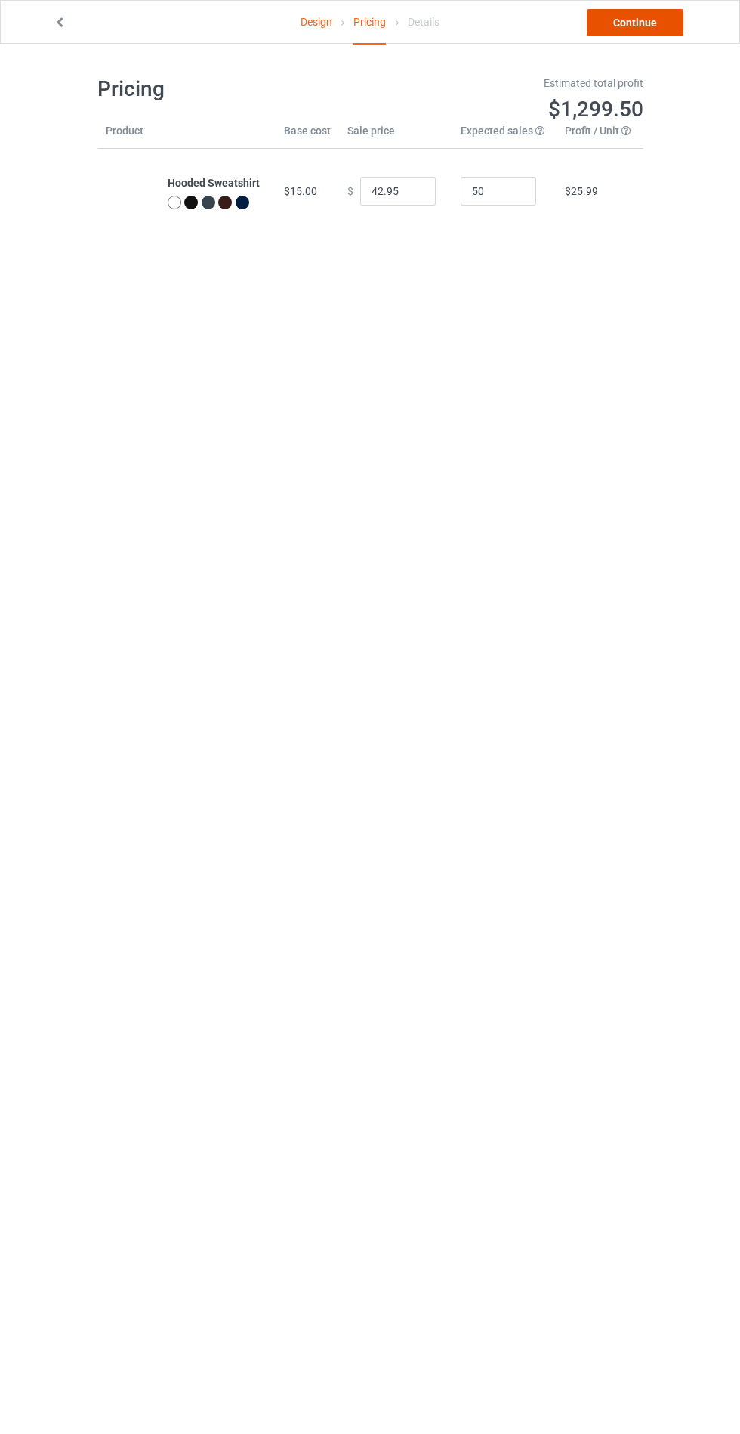
click at [647, 21] on link "Continue" at bounding box center [635, 22] width 97 height 27
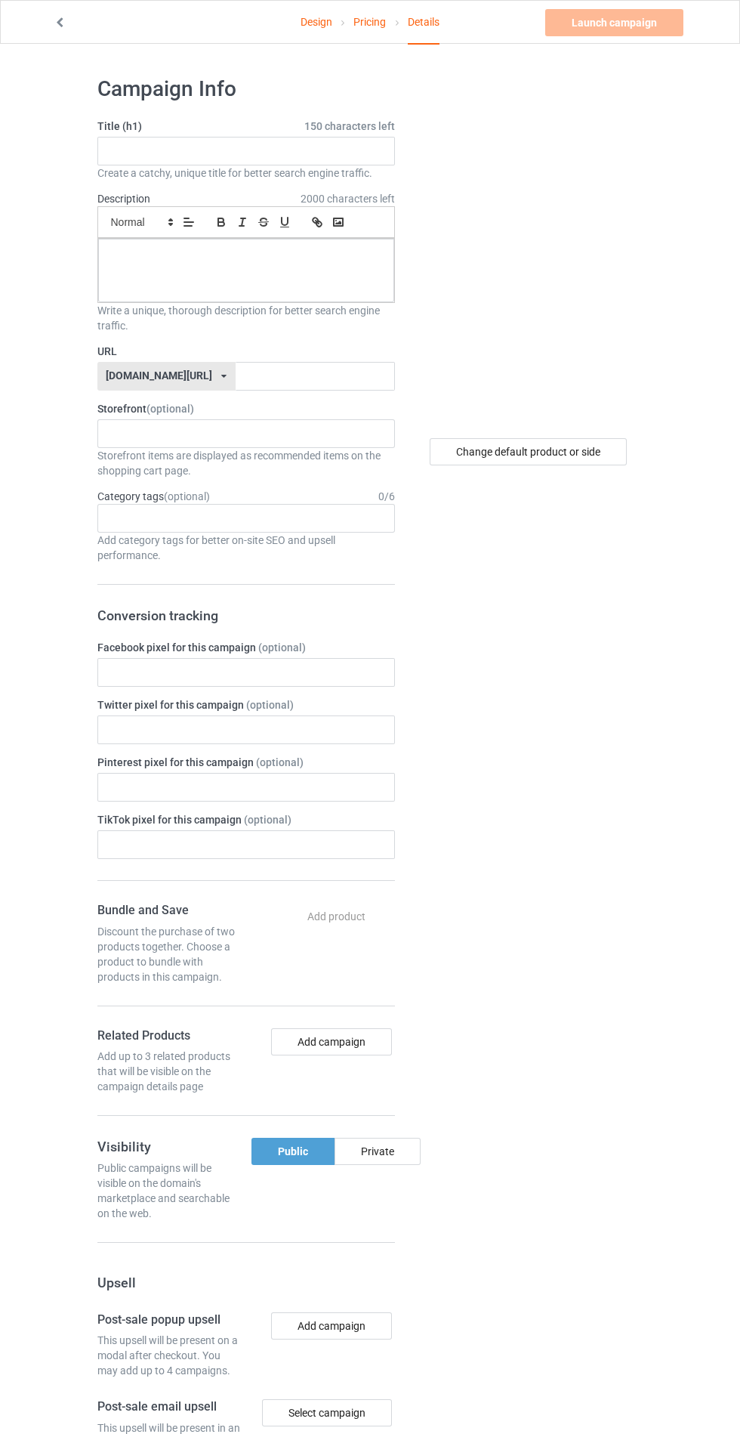
click at [325, 126] on span "150 characters left" at bounding box center [349, 126] width 91 height 15
click at [311, 149] on input "text" at bounding box center [246, 151] width 298 height 29
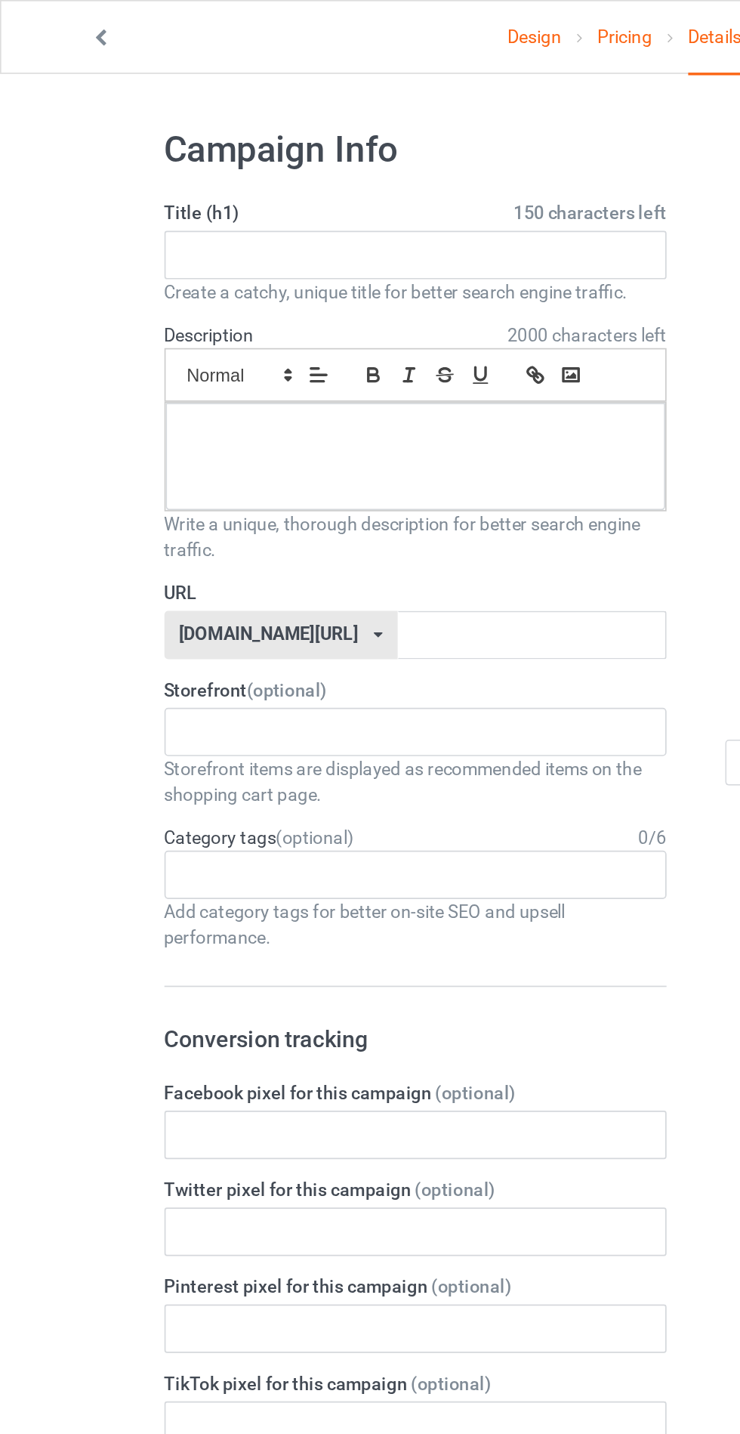
click at [169, 699] on label "Twitter pixel for this campaign (optional)" at bounding box center [246, 704] width 298 height 15
click at [258, 153] on input "text" at bounding box center [246, 151] width 298 height 29
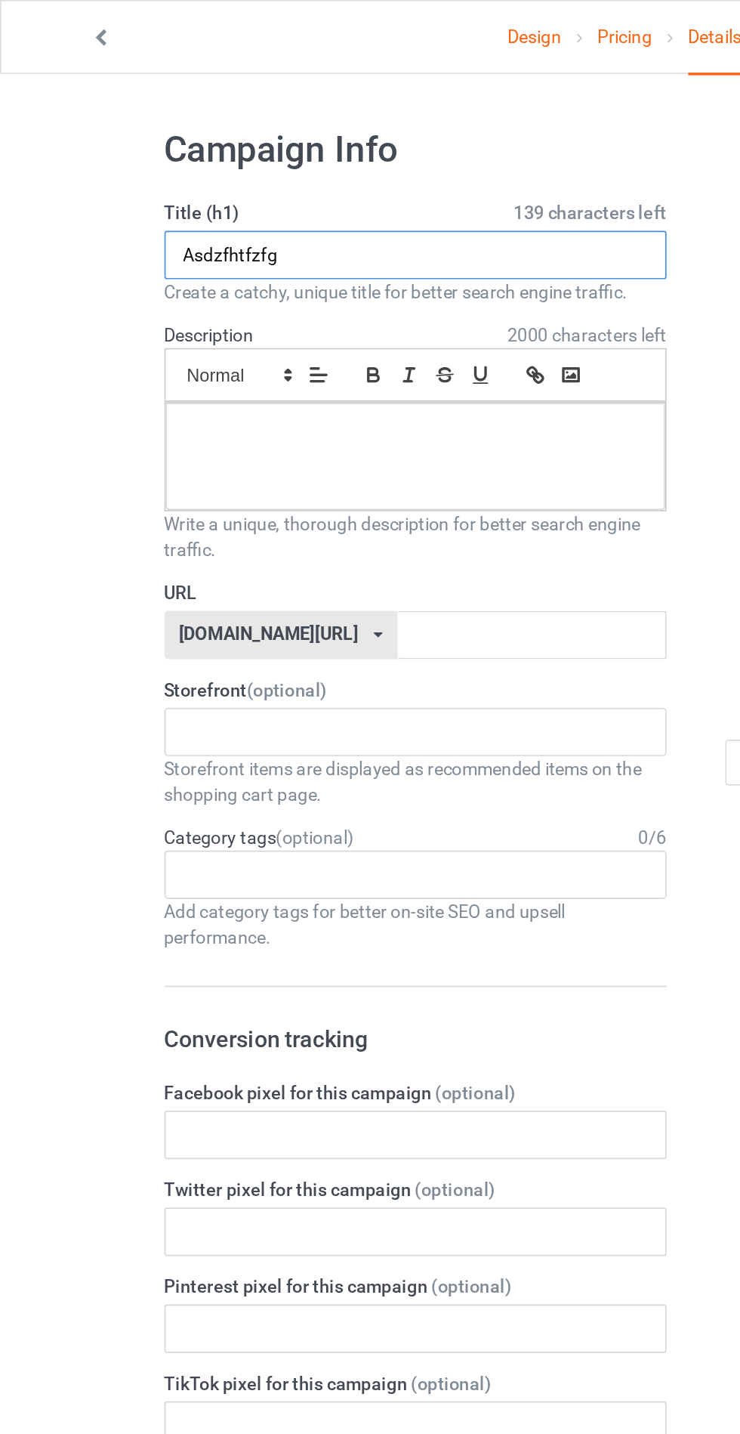
type input "Asdzfhtfzfg"
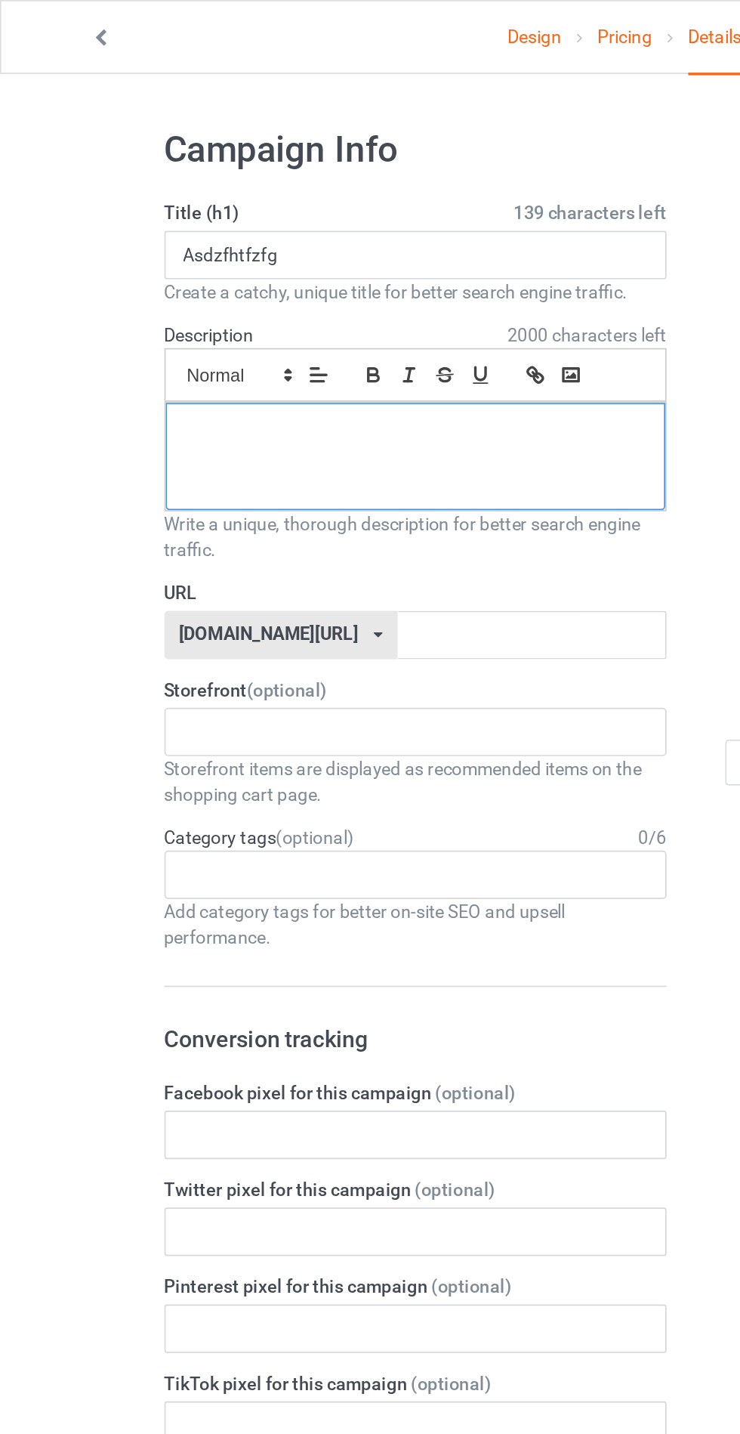
click at [261, 289] on div at bounding box center [246, 270] width 296 height 63
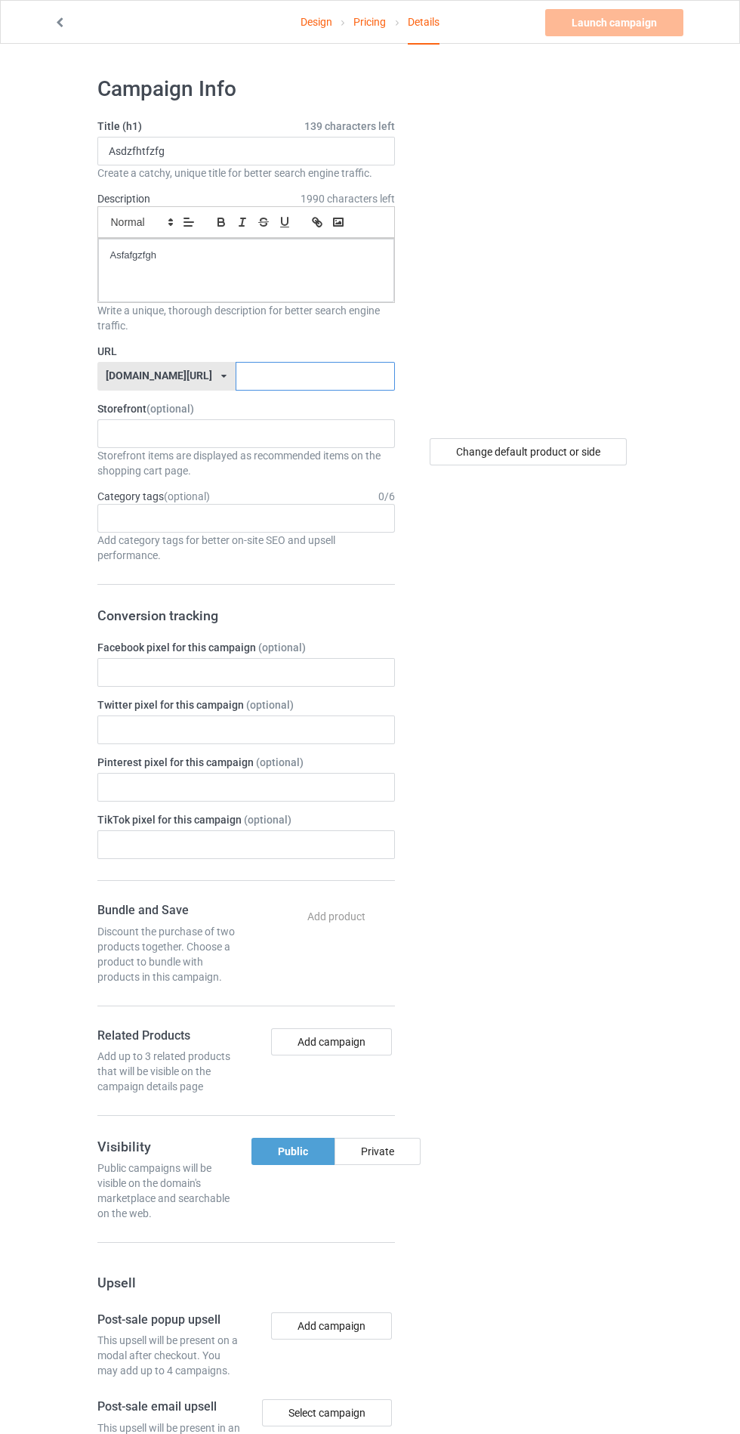
click at [279, 375] on input "text" at bounding box center [315, 376] width 159 height 29
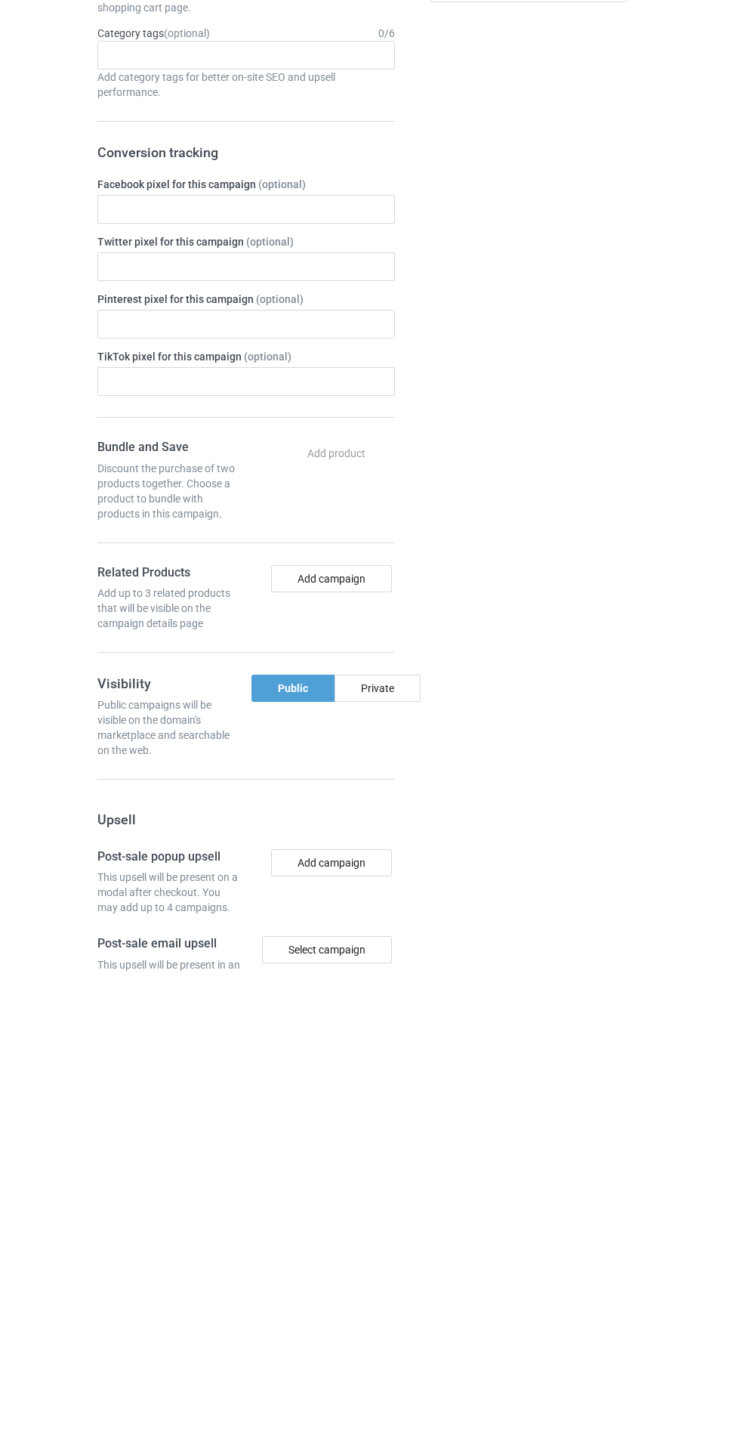
type input "Asgeggdfggrg"
click at [389, 1150] on div "Private" at bounding box center [378, 1151] width 86 height 27
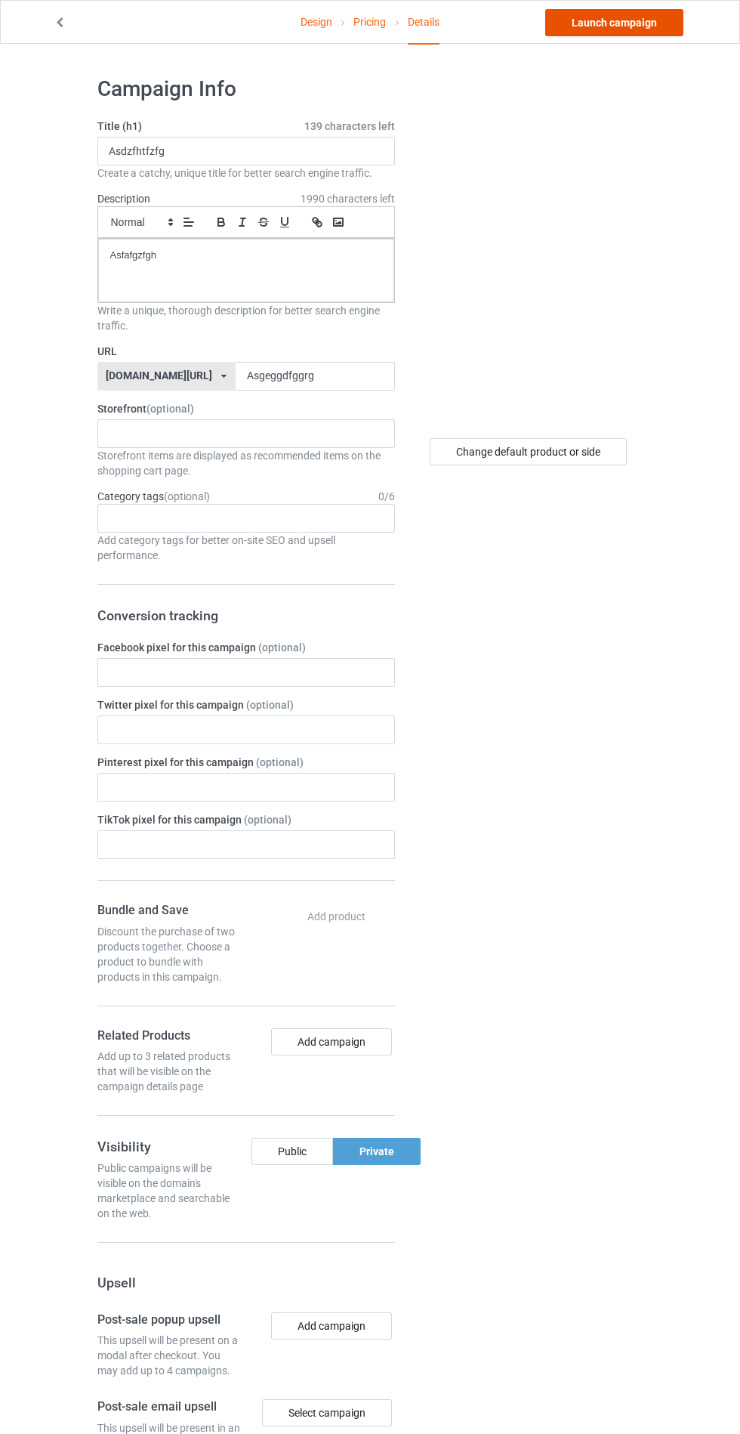
click at [598, 16] on link "Launch campaign" at bounding box center [614, 22] width 138 height 27
